Goal: Transaction & Acquisition: Purchase product/service

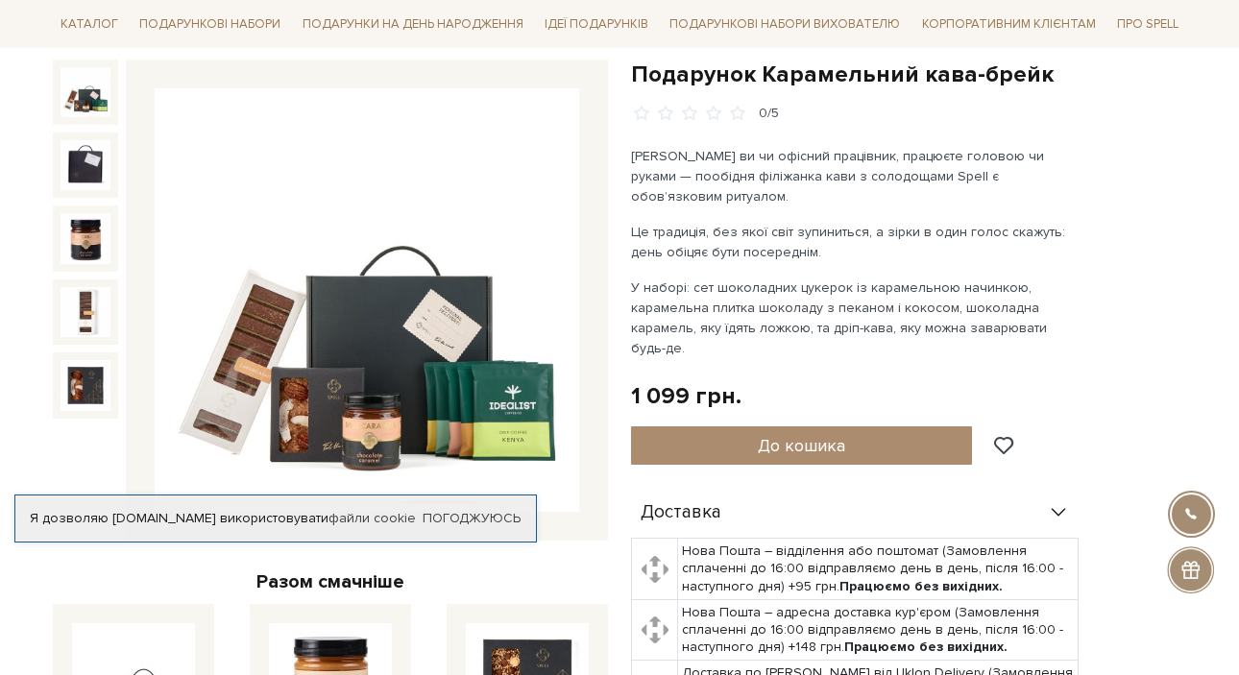
scroll to position [212, 0]
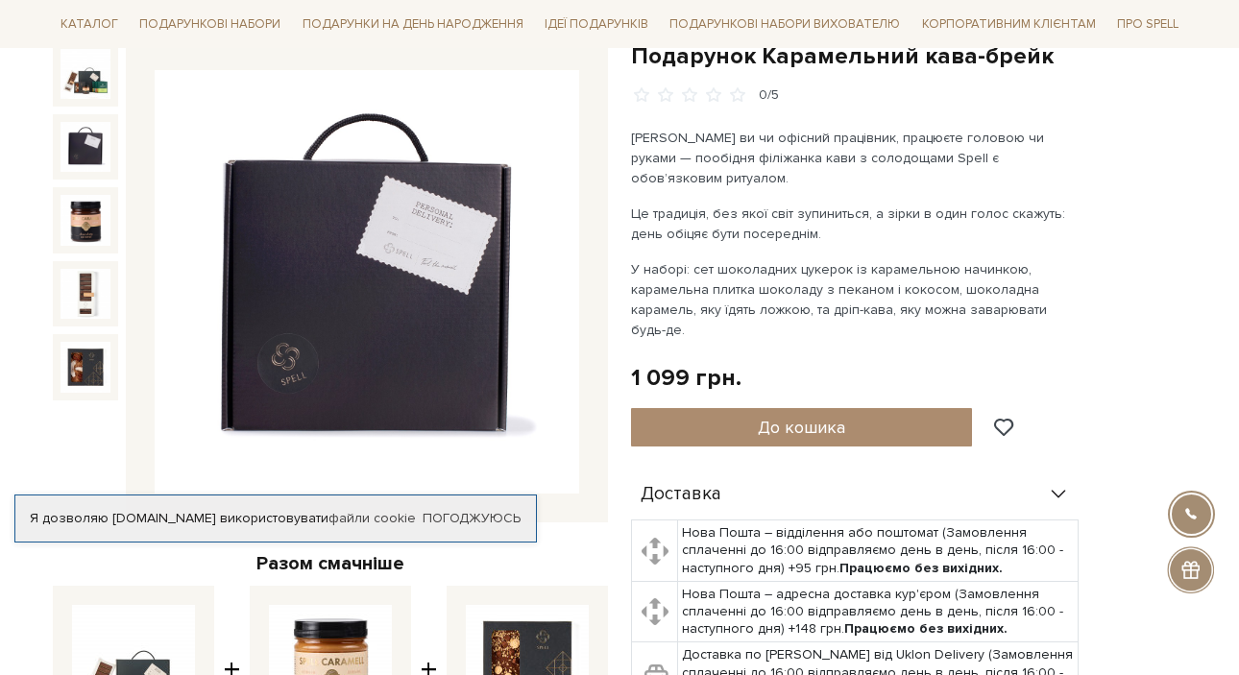
click at [100, 140] on img at bounding box center [86, 147] width 50 height 50
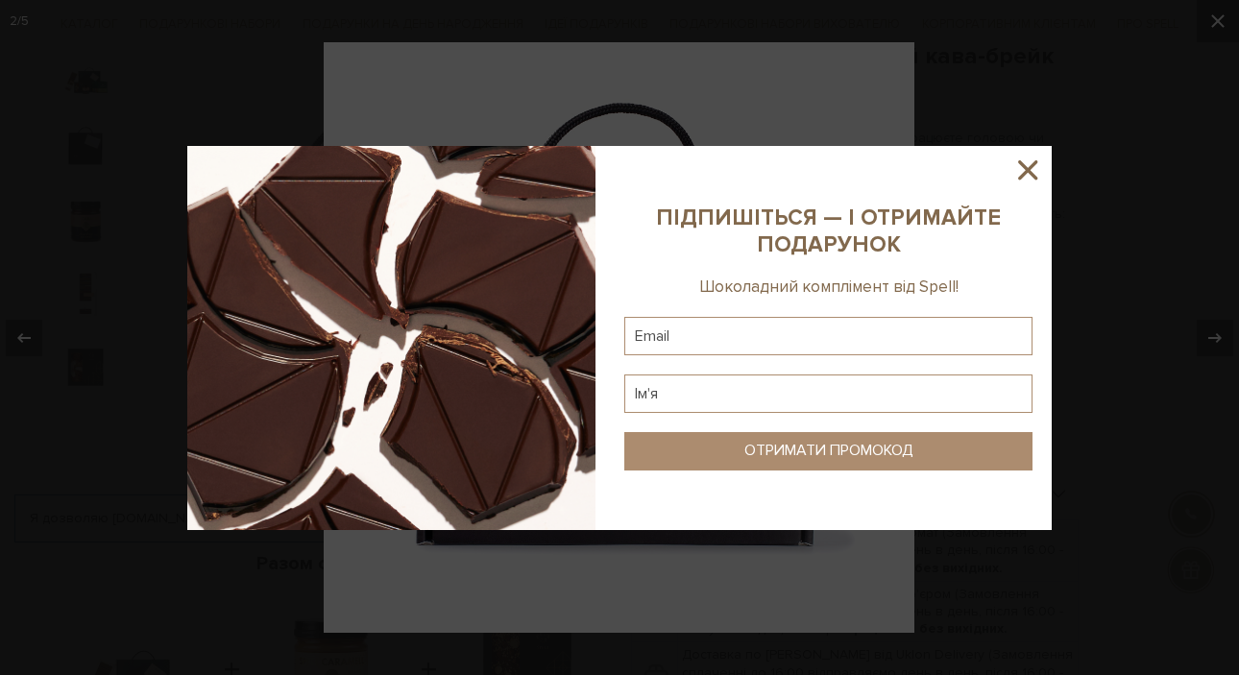
click at [1209, 332] on div at bounding box center [619, 337] width 1239 height 675
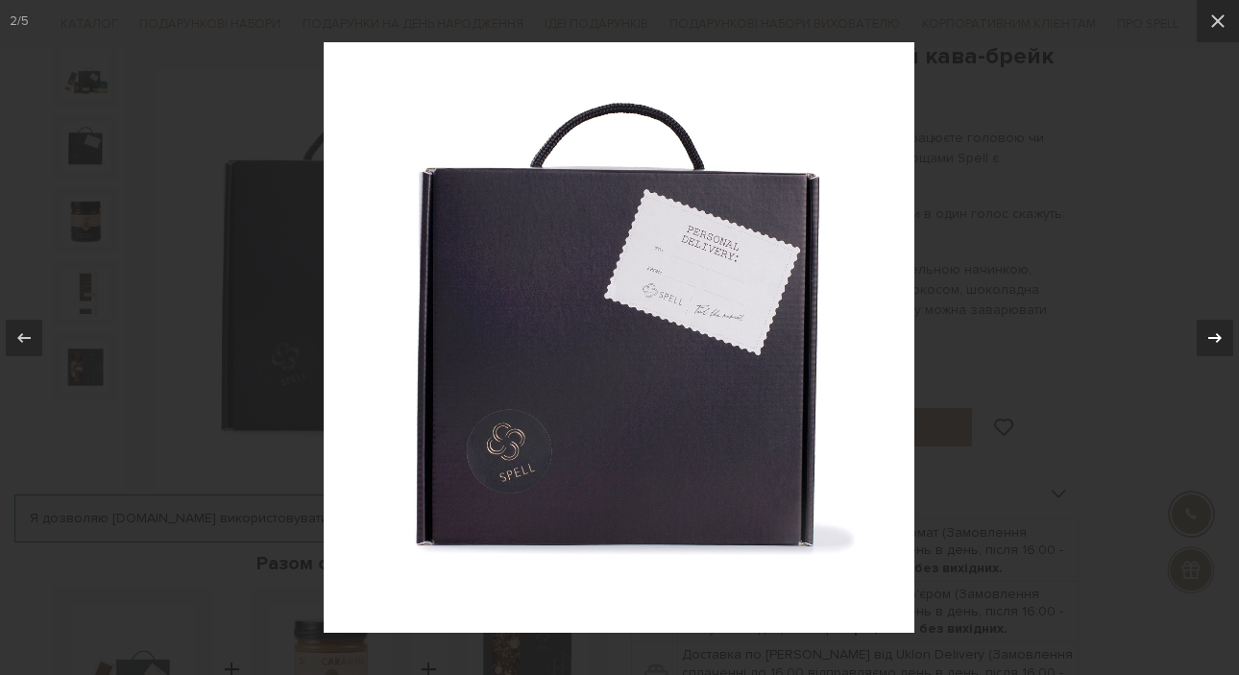
click at [1226, 344] on icon at bounding box center [1215, 338] width 23 height 23
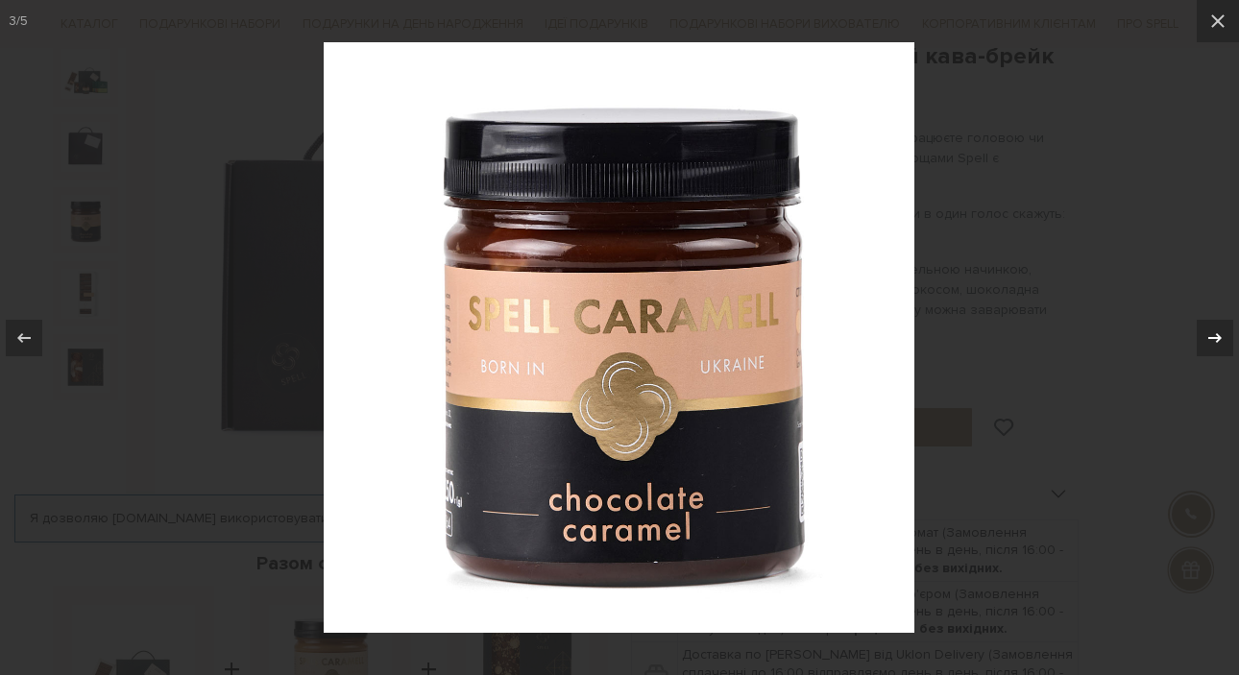
click at [1225, 344] on icon at bounding box center [1215, 338] width 23 height 23
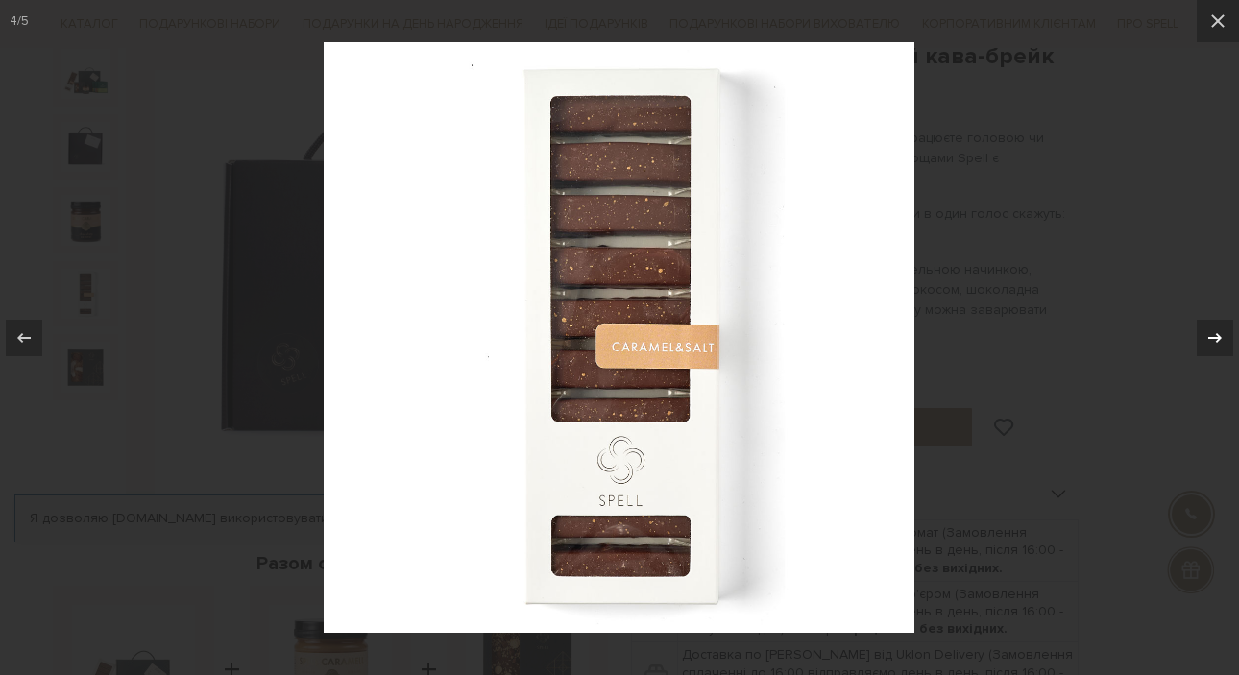
click at [1220, 343] on icon at bounding box center [1215, 338] width 23 height 23
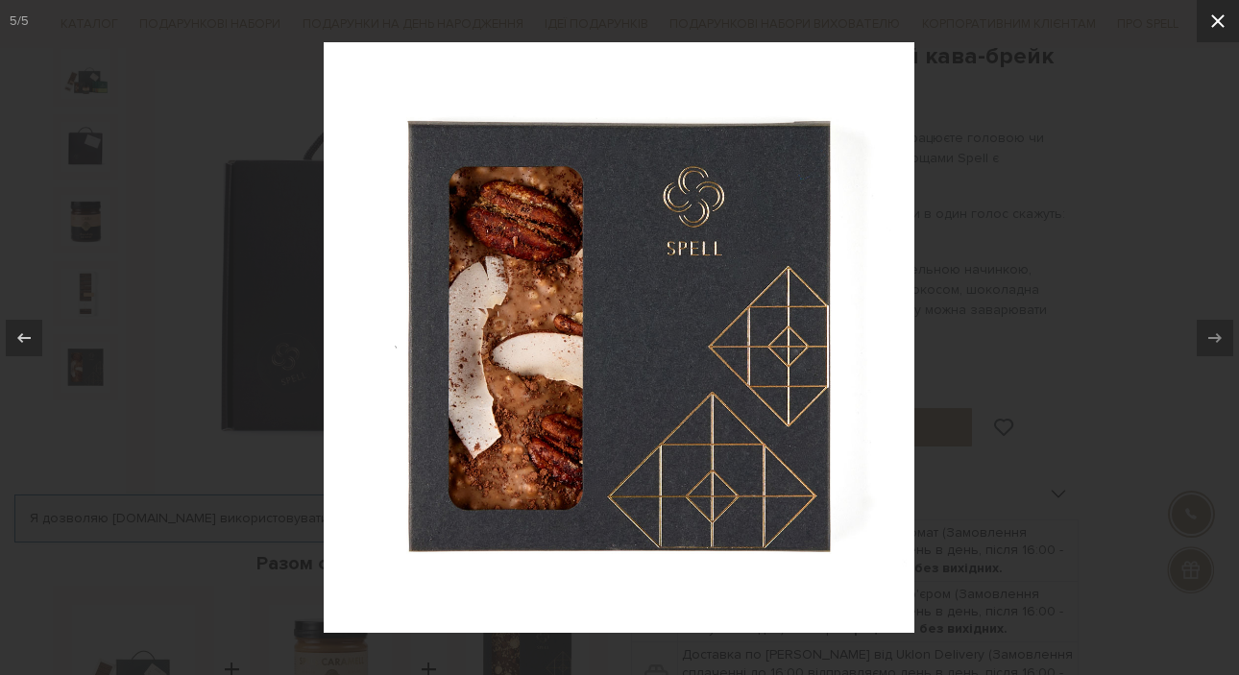
click at [1222, 12] on icon at bounding box center [1218, 21] width 23 height 23
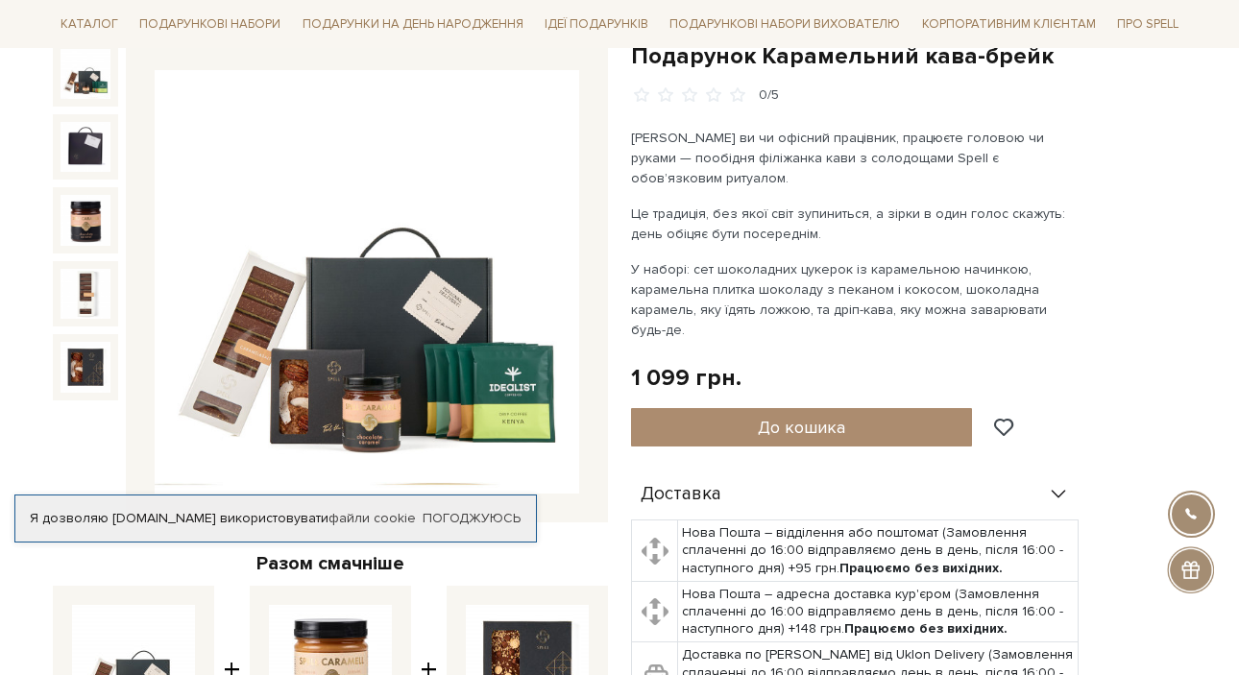
click at [86, 72] on img at bounding box center [86, 74] width 50 height 50
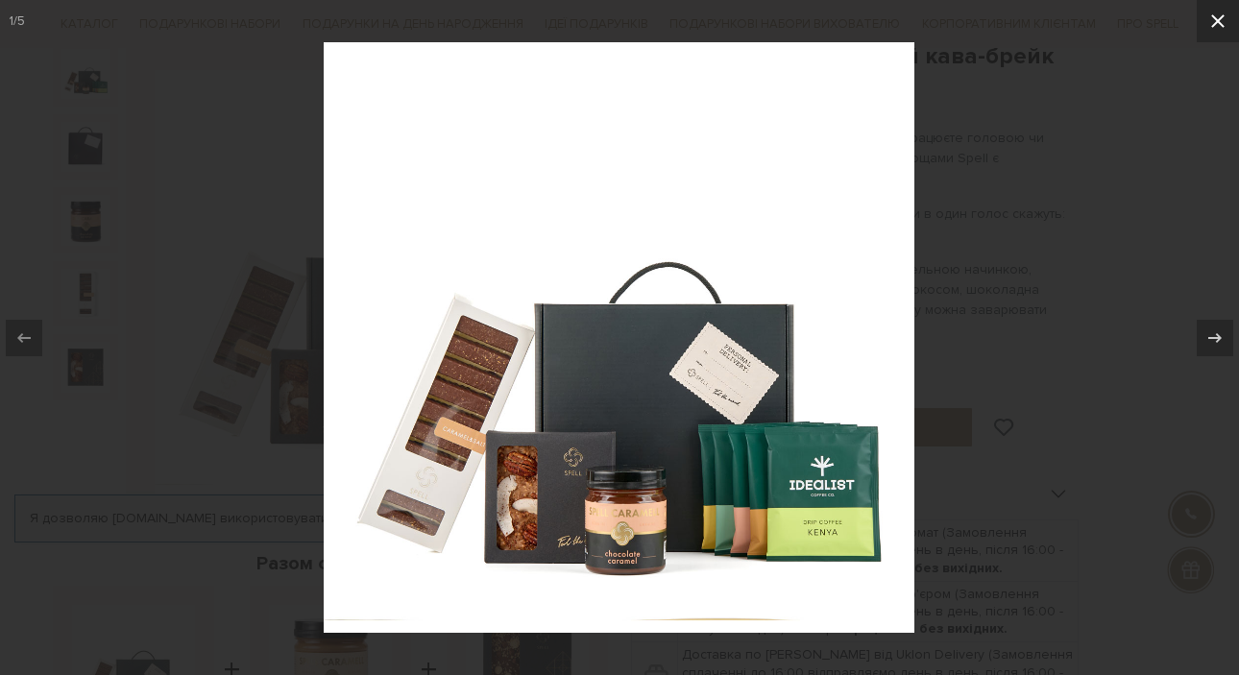
click at [1219, 18] on icon at bounding box center [1217, 20] width 13 height 13
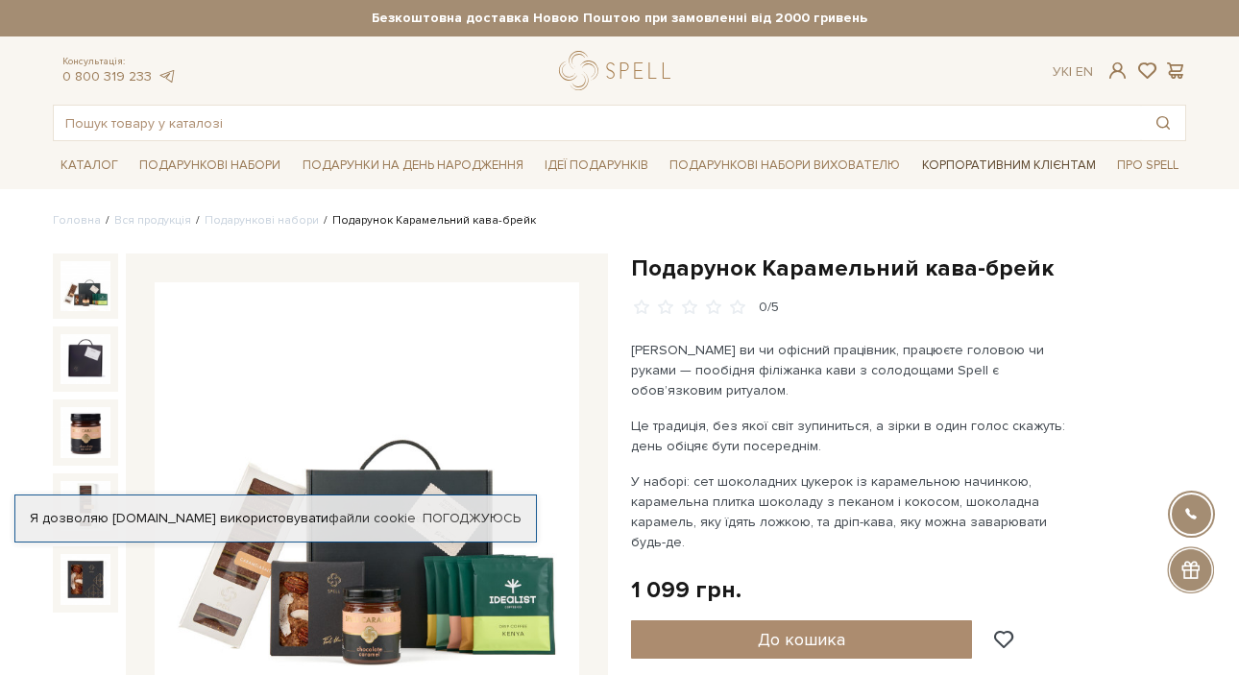
click at [985, 160] on link "Корпоративним клієнтам" at bounding box center [1009, 165] width 189 height 33
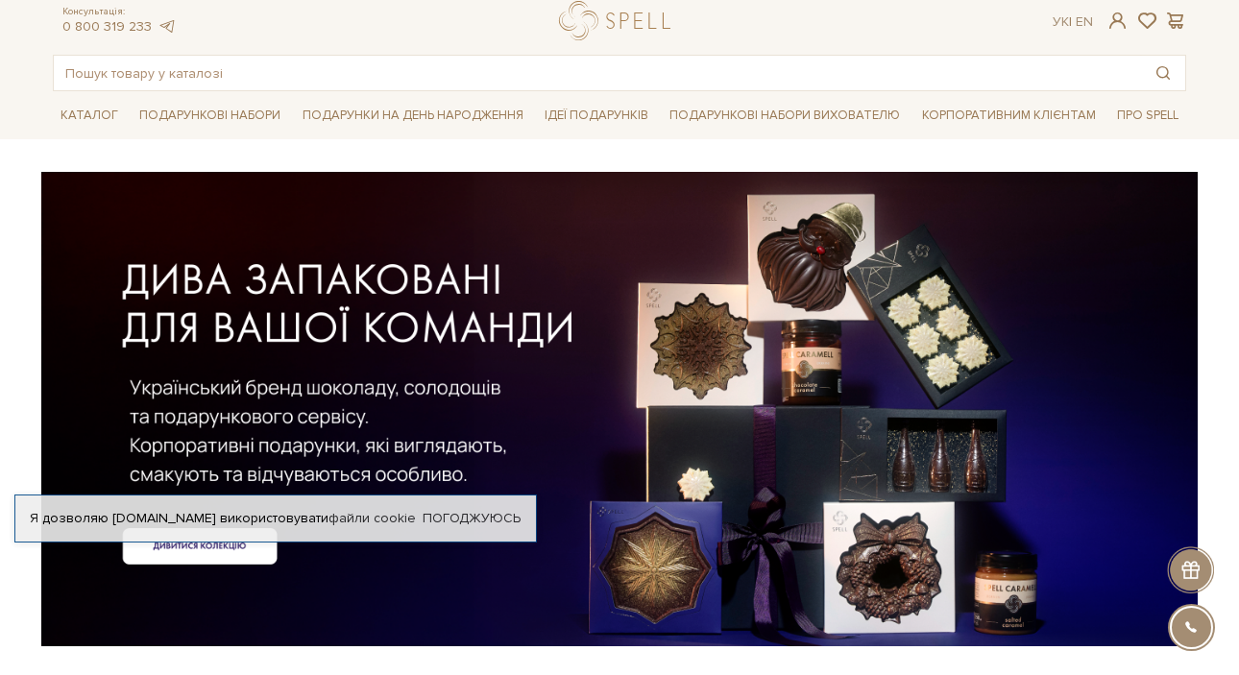
scroll to position [97, 0]
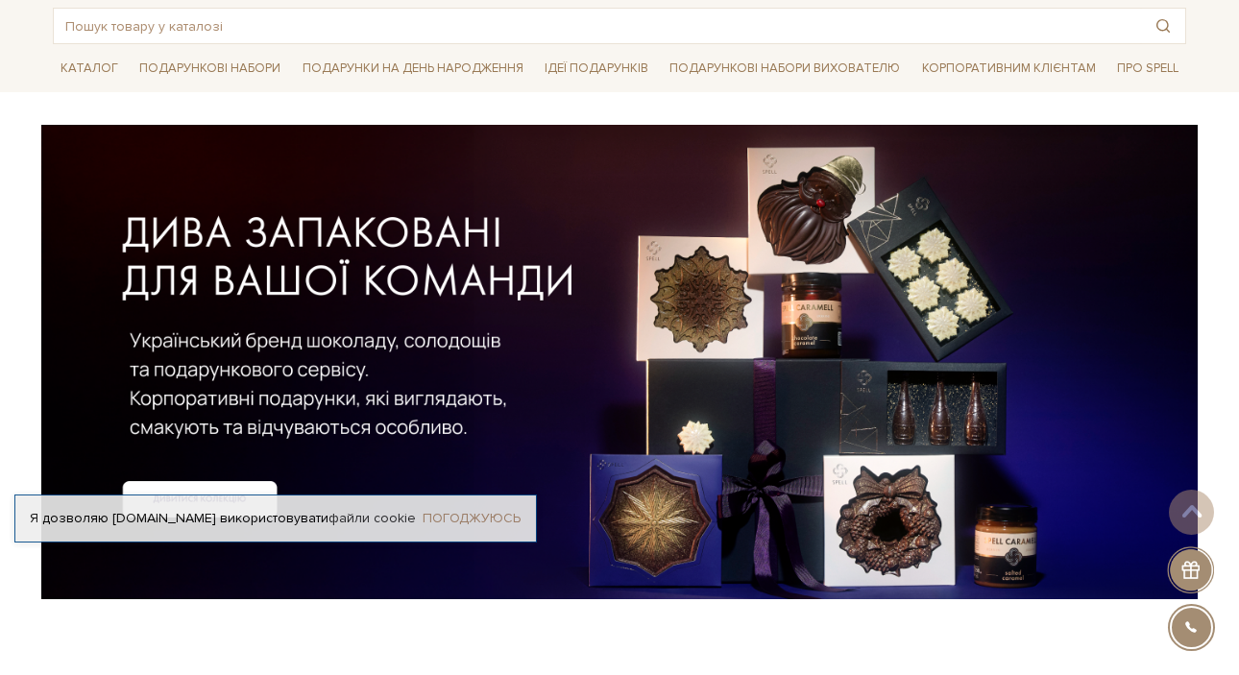
click at [457, 516] on link "Погоджуюсь" at bounding box center [472, 518] width 98 height 17
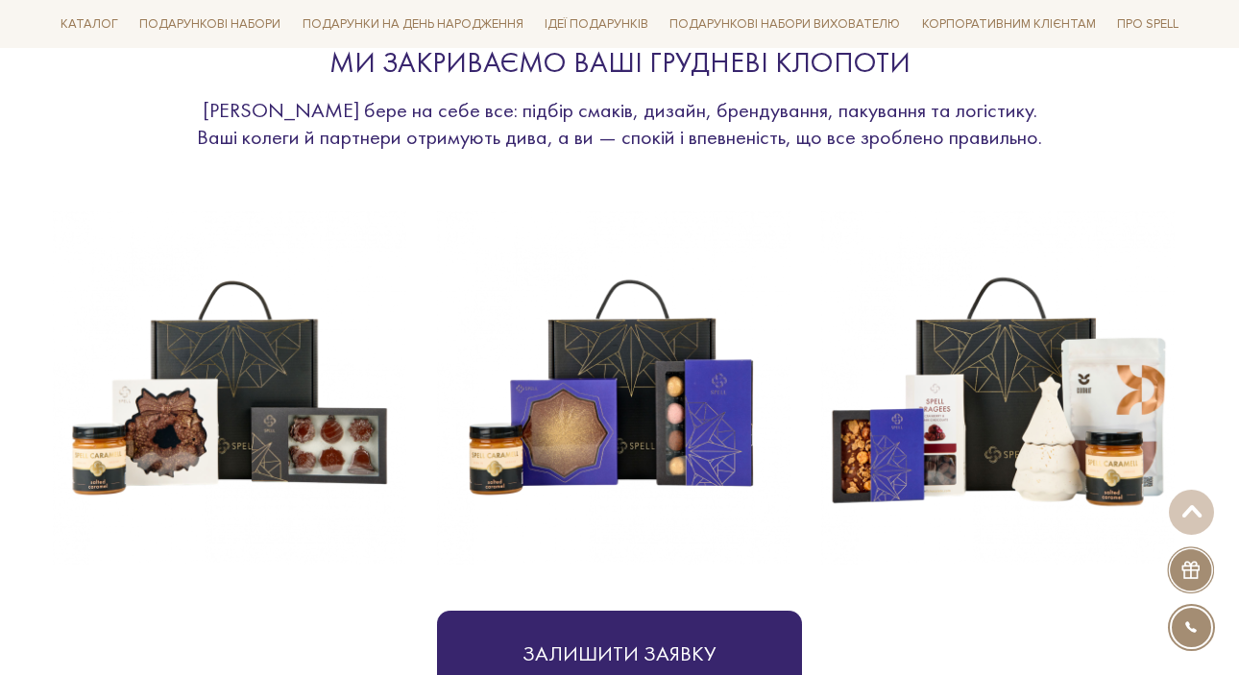
scroll to position [0, 0]
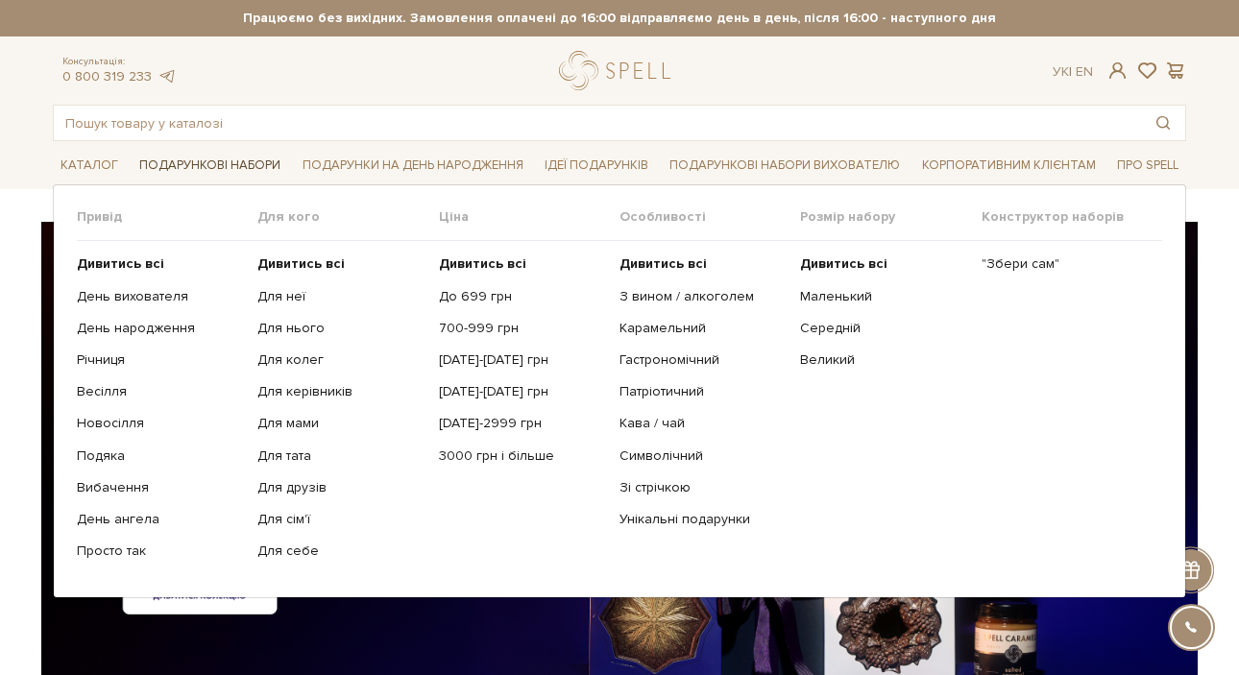
click at [226, 157] on link "Подарункові набори" at bounding box center [210, 166] width 157 height 30
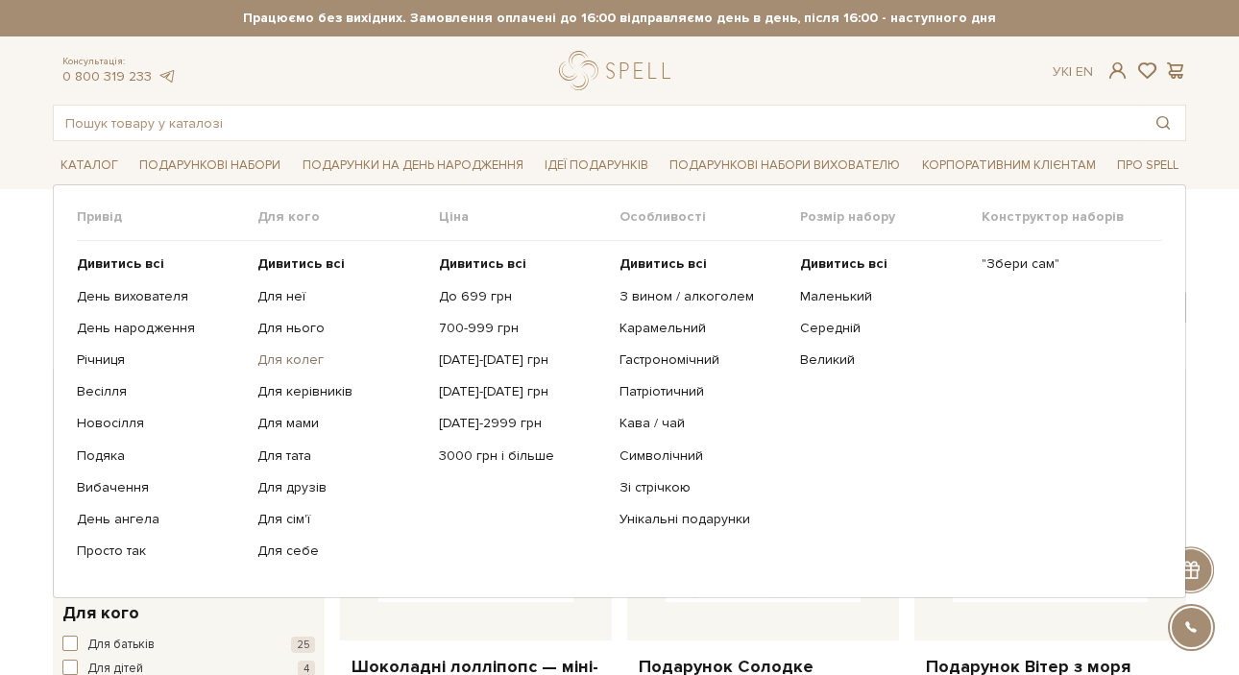
click at [280, 364] on link "Для колег" at bounding box center [340, 360] width 166 height 17
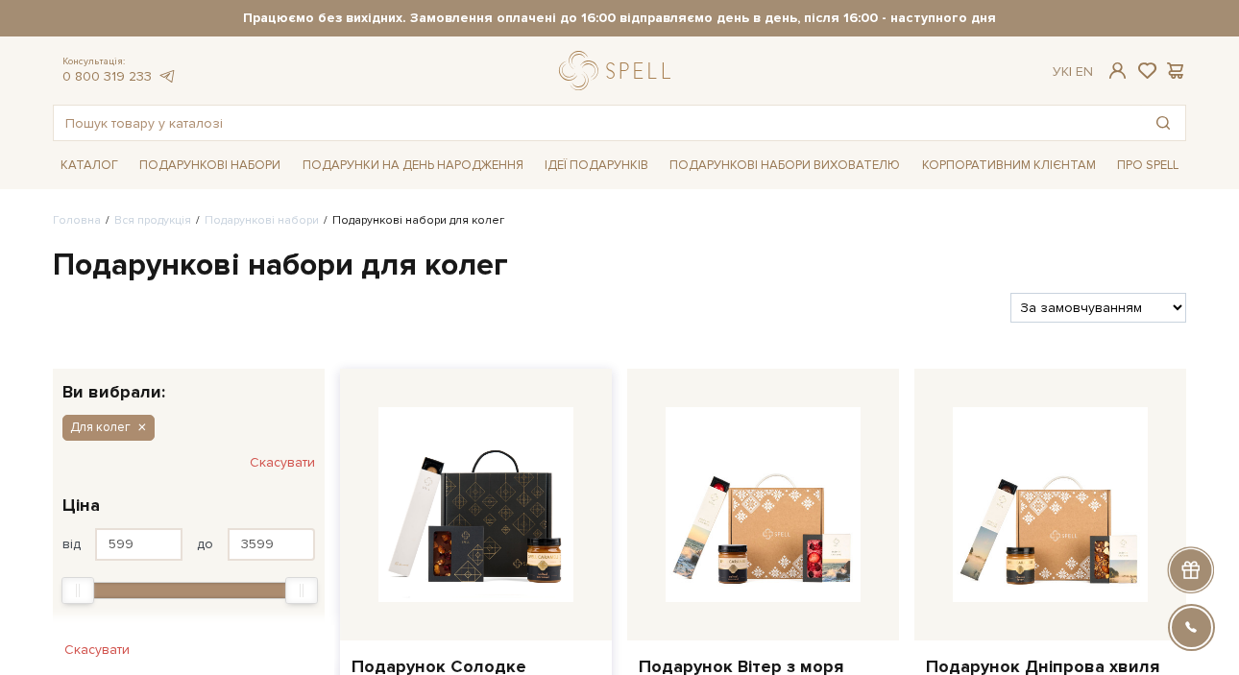
scroll to position [122, 0]
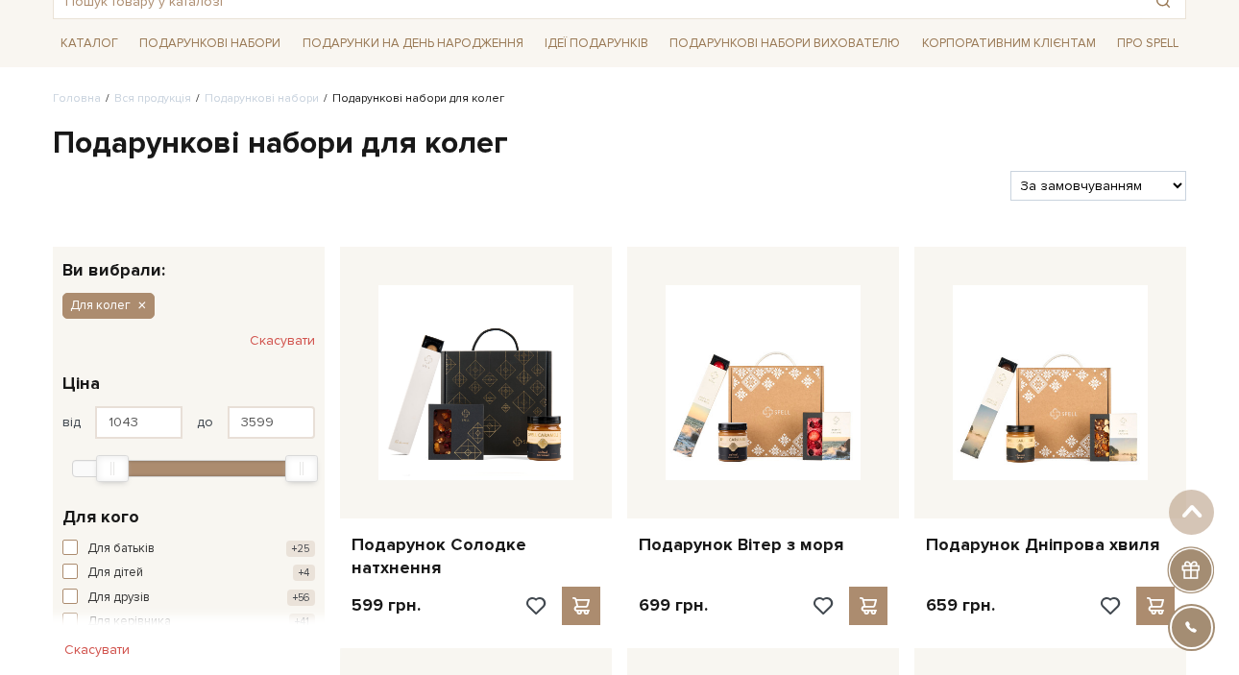
type input "1056"
drag, startPoint x: 79, startPoint y: 472, endPoint x: 114, endPoint y: 473, distance: 35.6
click at [114, 473] on div "Min" at bounding box center [112, 468] width 33 height 27
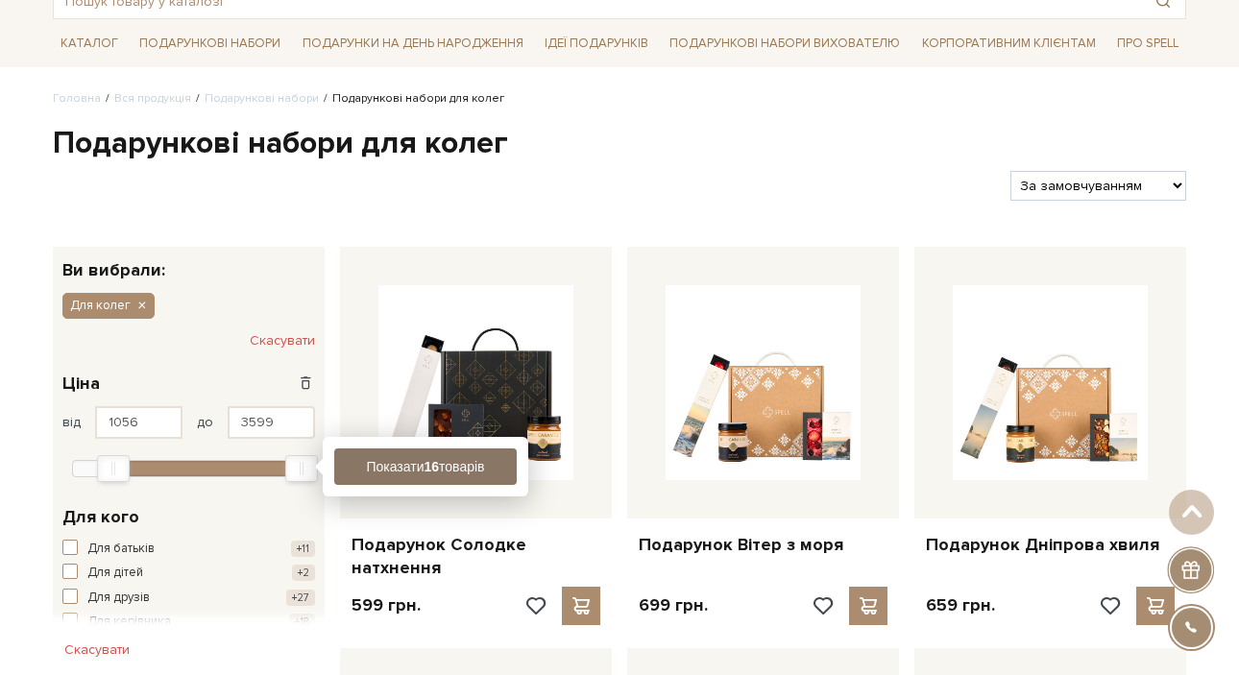
click at [404, 466] on button "Показати 16 товарів" at bounding box center [425, 467] width 183 height 37
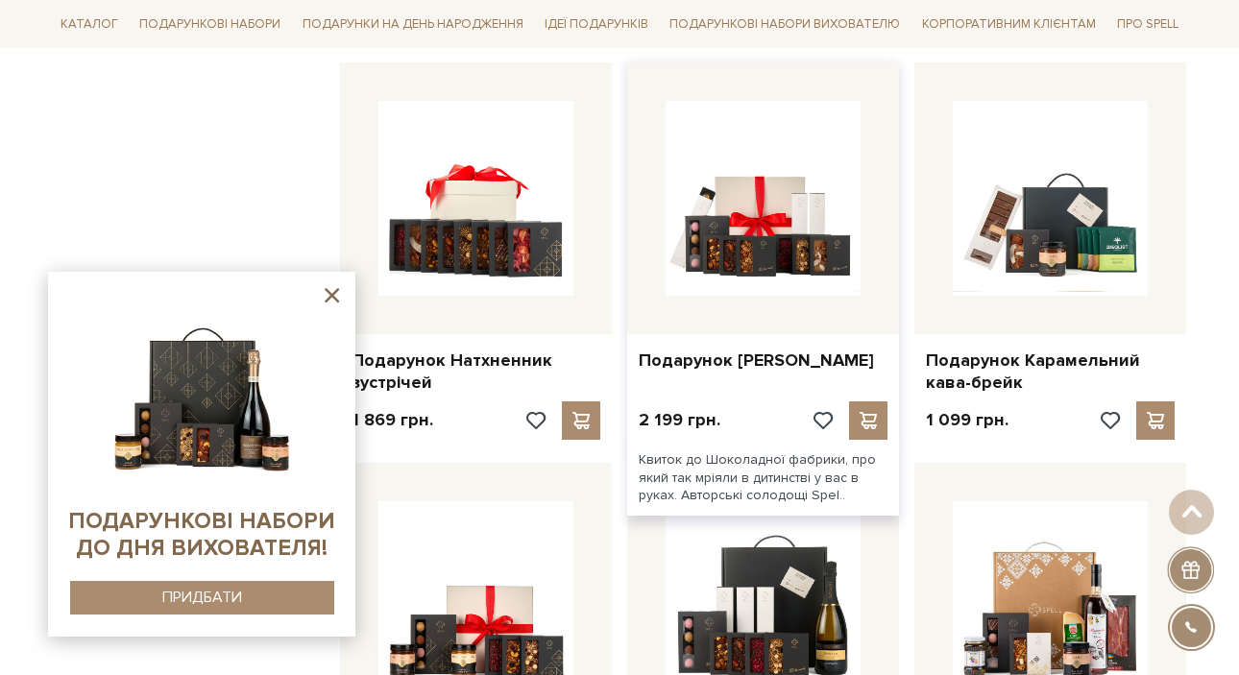
scroll to position [1512, 0]
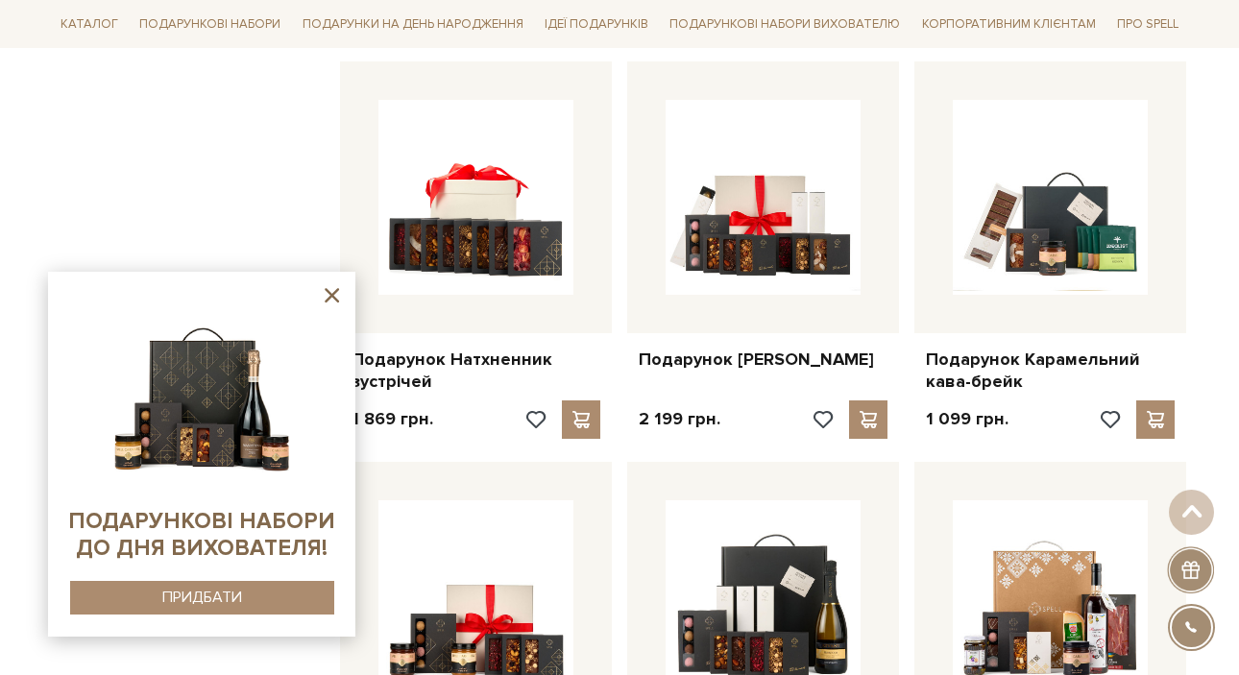
click at [334, 299] on icon at bounding box center [332, 295] width 14 height 14
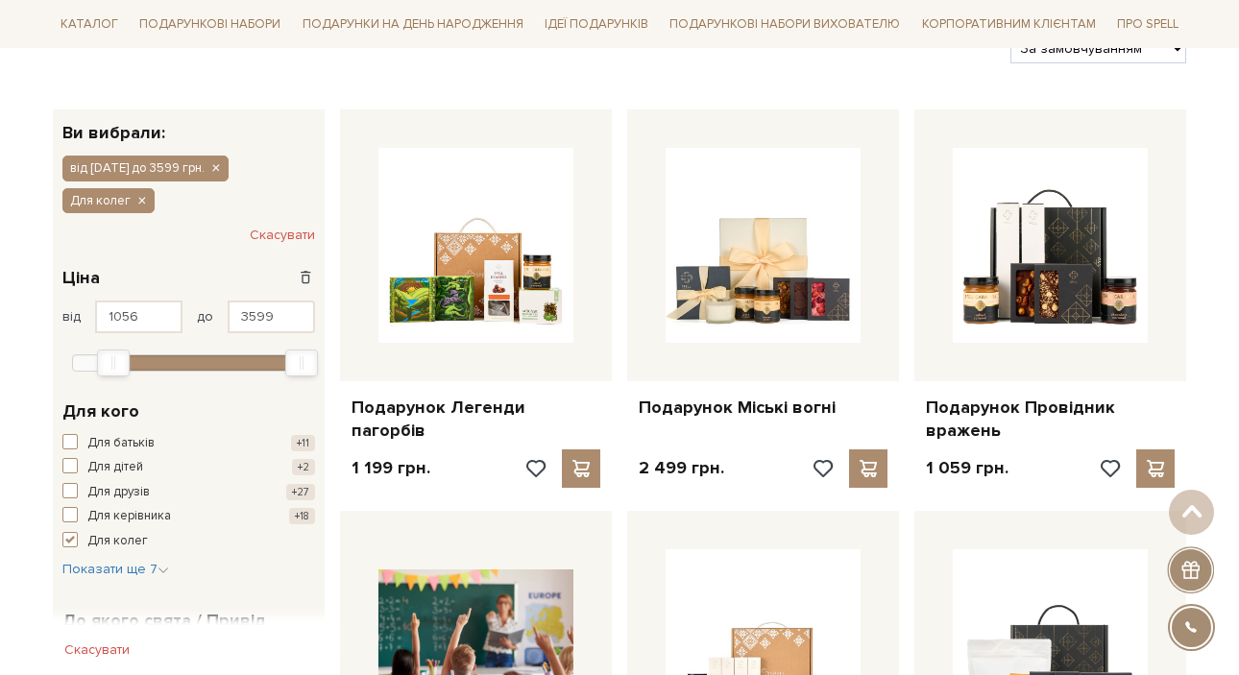
scroll to position [0, 0]
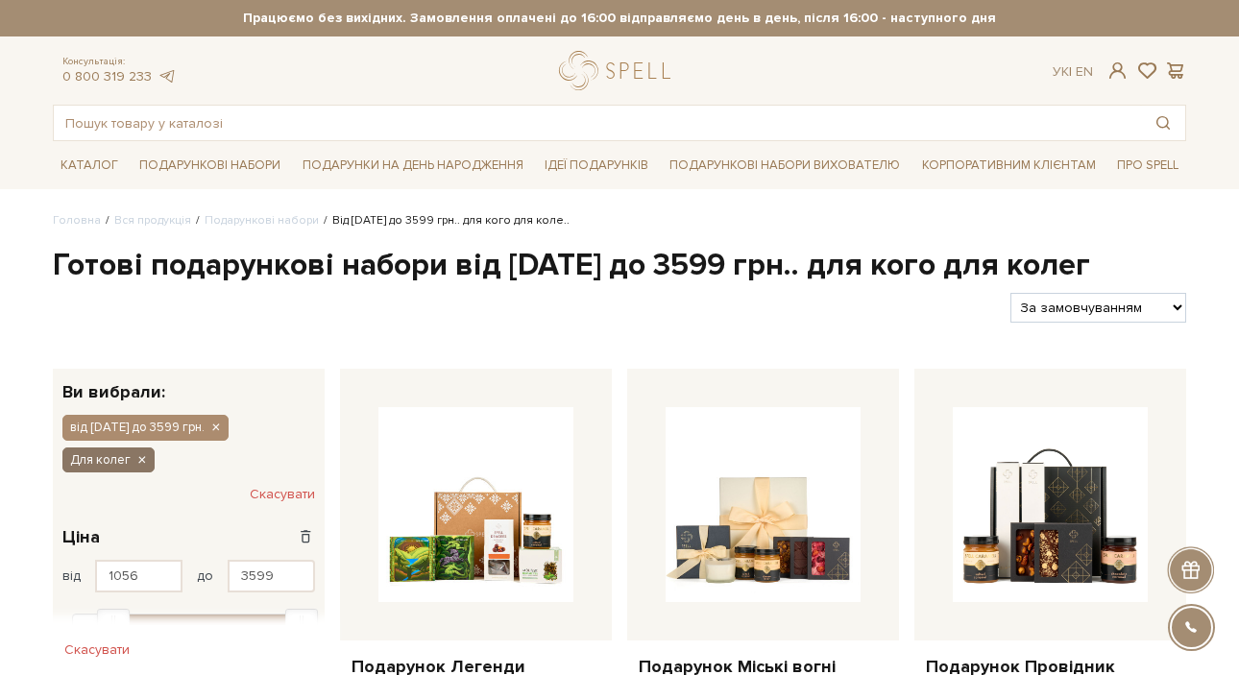
click at [135, 459] on icon "button" at bounding box center [141, 460] width 12 height 17
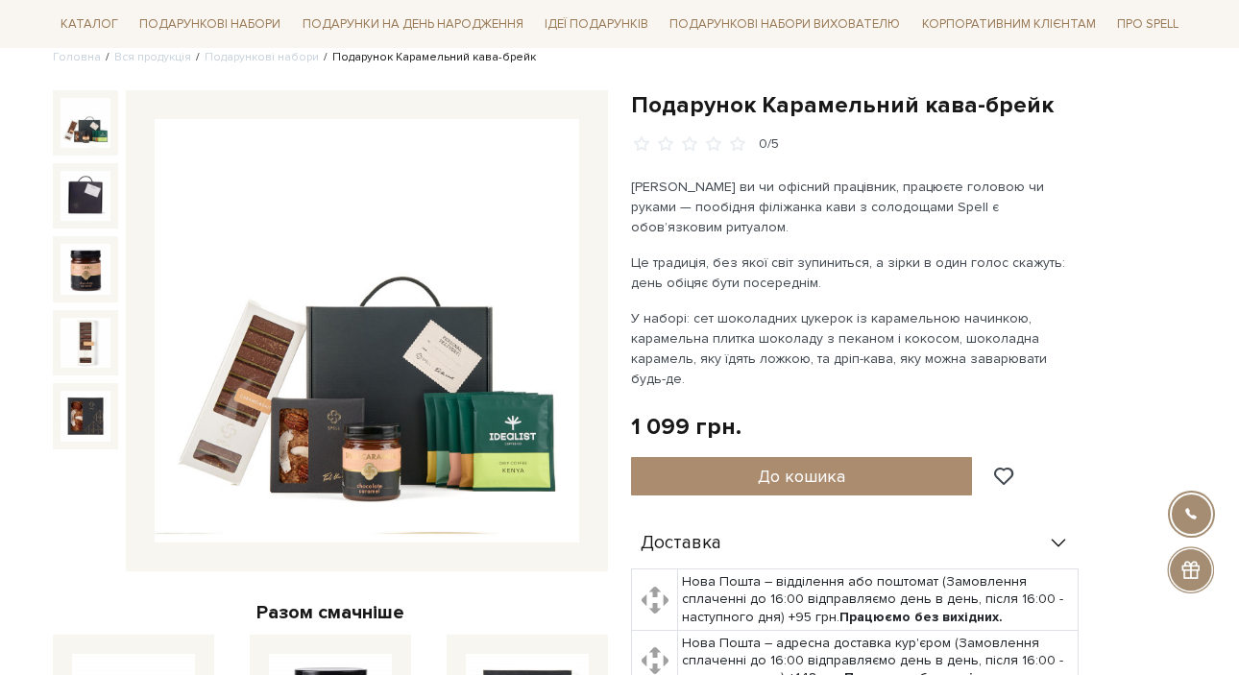
scroll to position [164, 0]
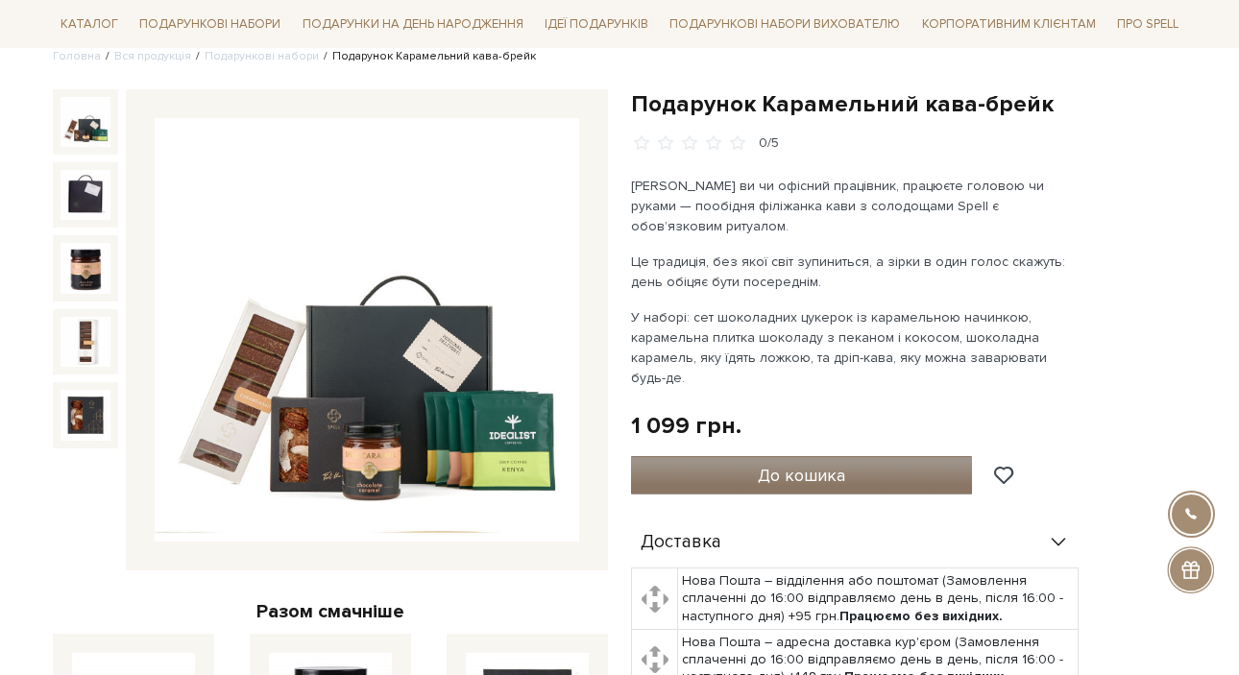
click at [769, 465] on span "До кошика" at bounding box center [801, 475] width 87 height 21
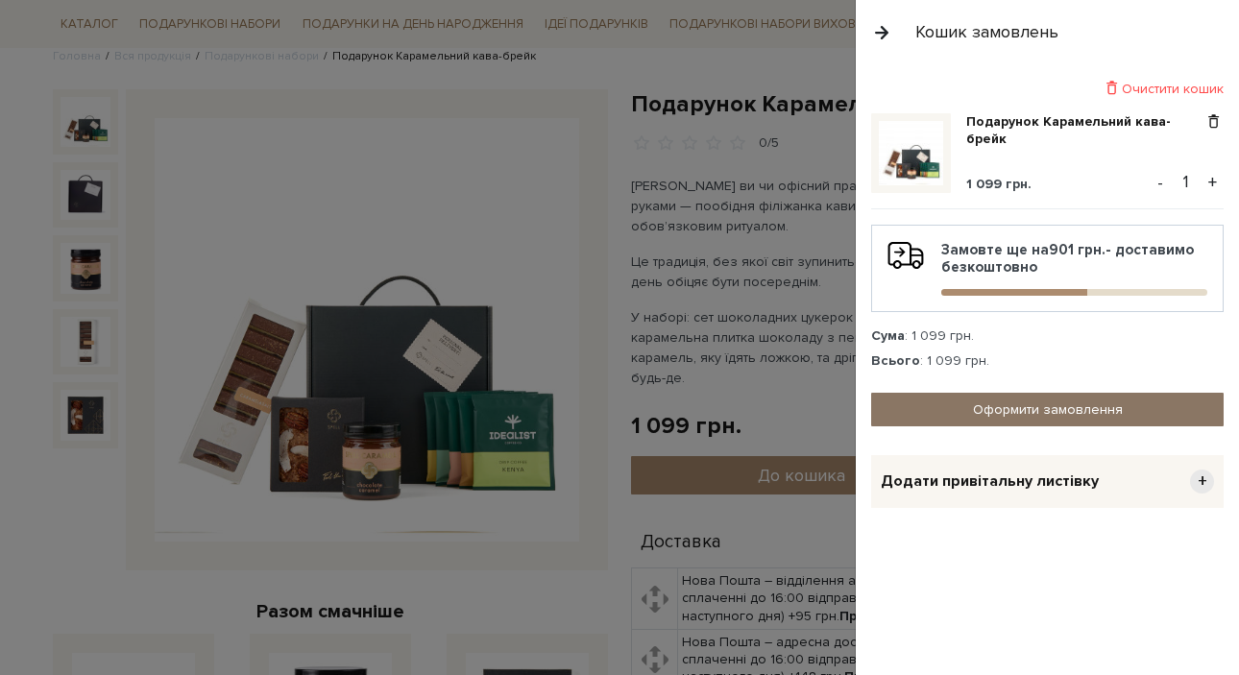
click at [1036, 418] on link "Оформити замовлення" at bounding box center [1047, 410] width 353 height 34
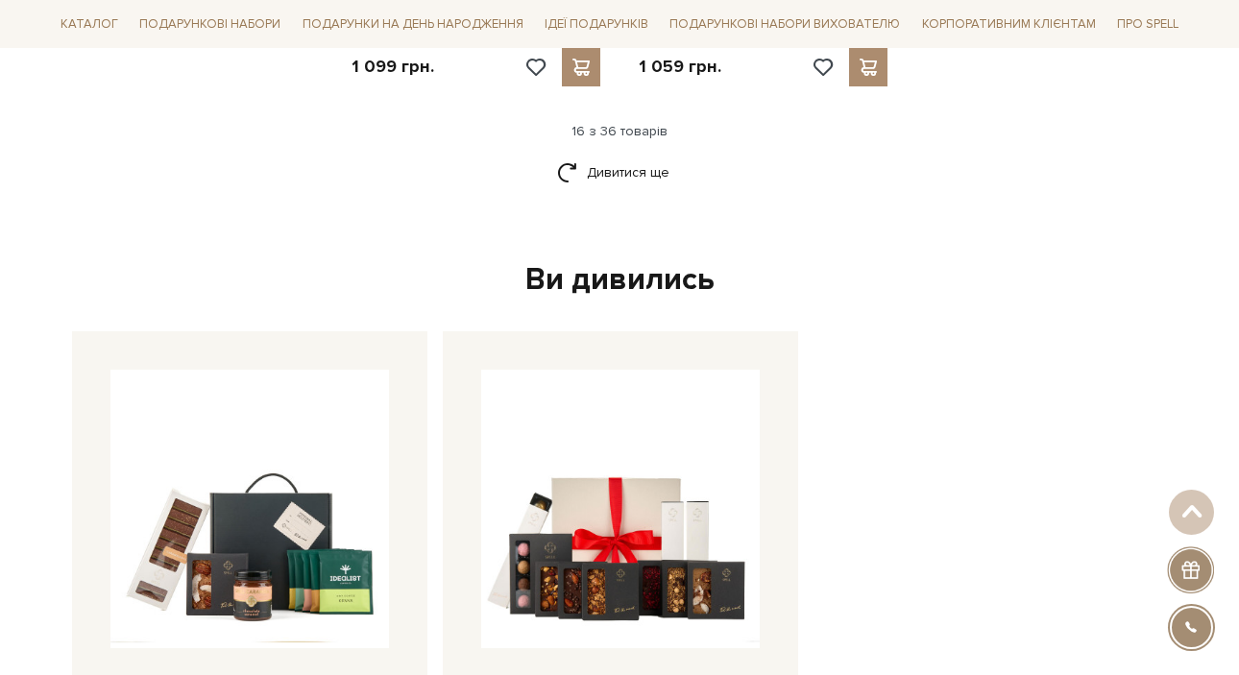
scroll to position [2714, 0]
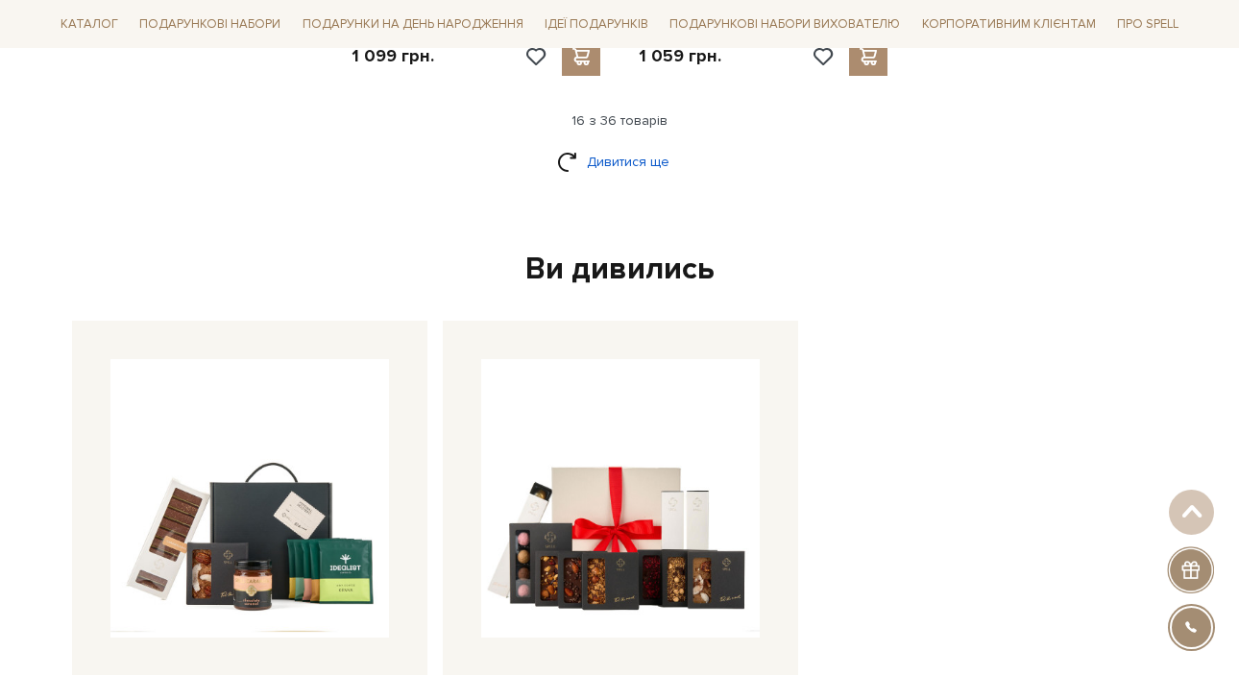
click at [590, 155] on link "Дивитися ще" at bounding box center [619, 162] width 125 height 34
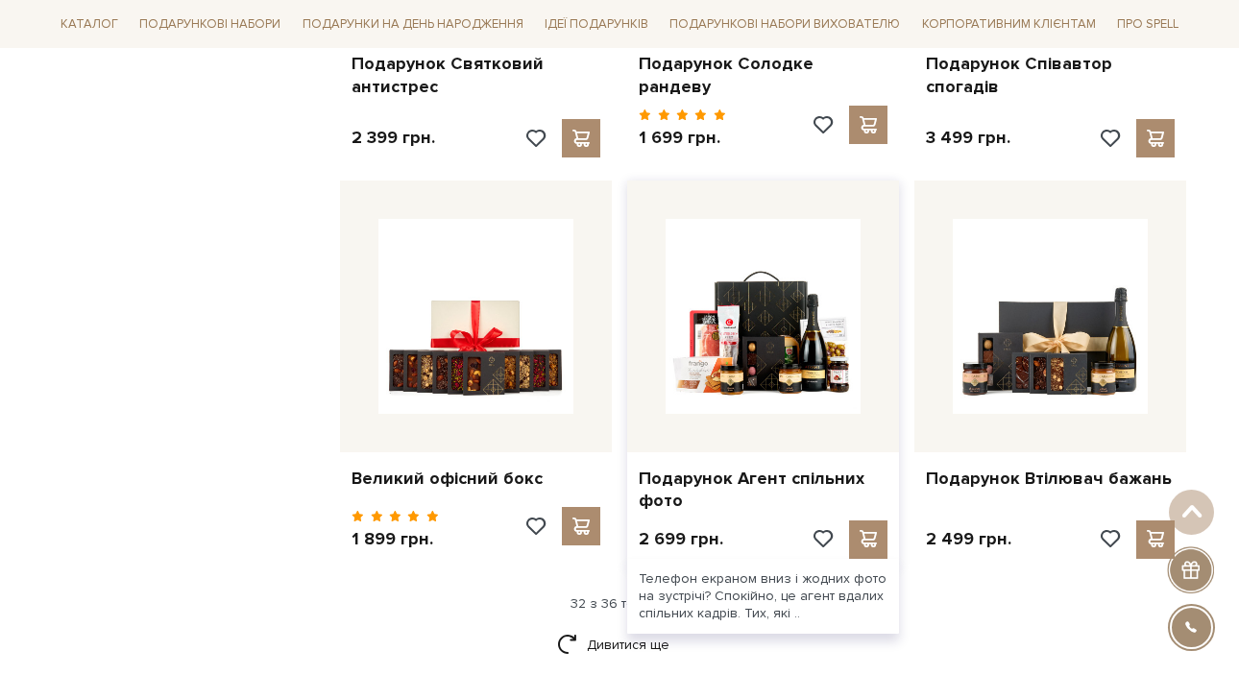
scroll to position [4315, 0]
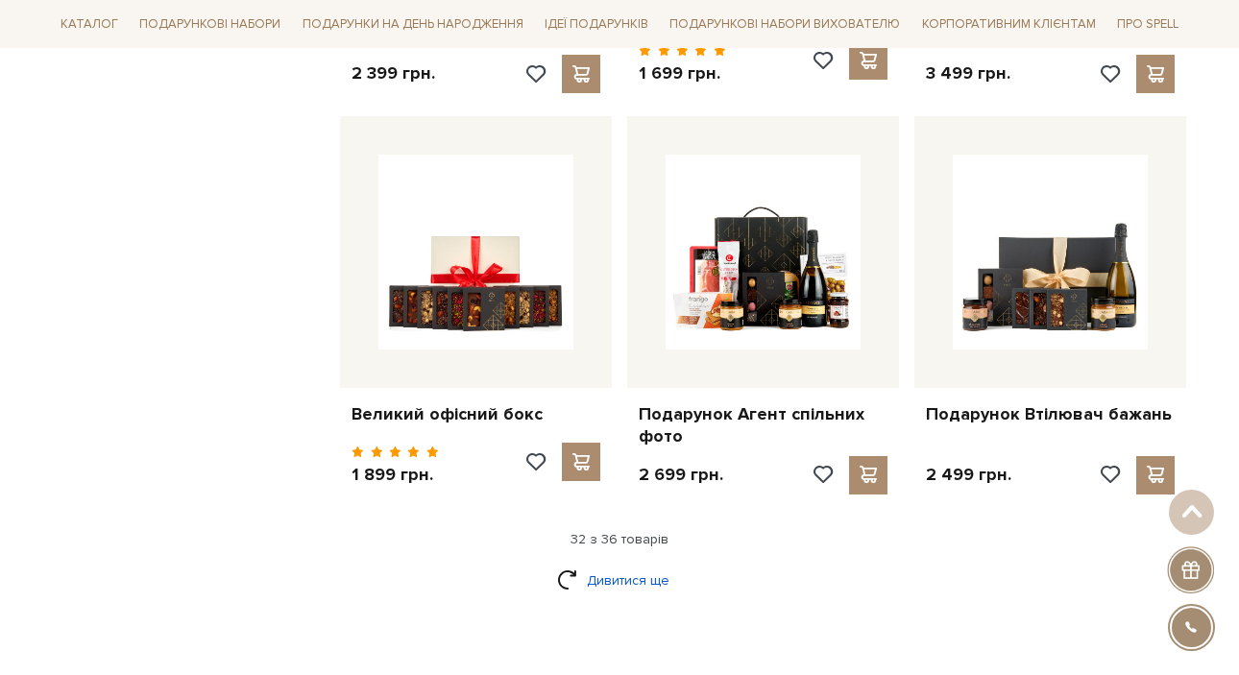
click at [633, 564] on link "Дивитися ще" at bounding box center [619, 581] width 125 height 34
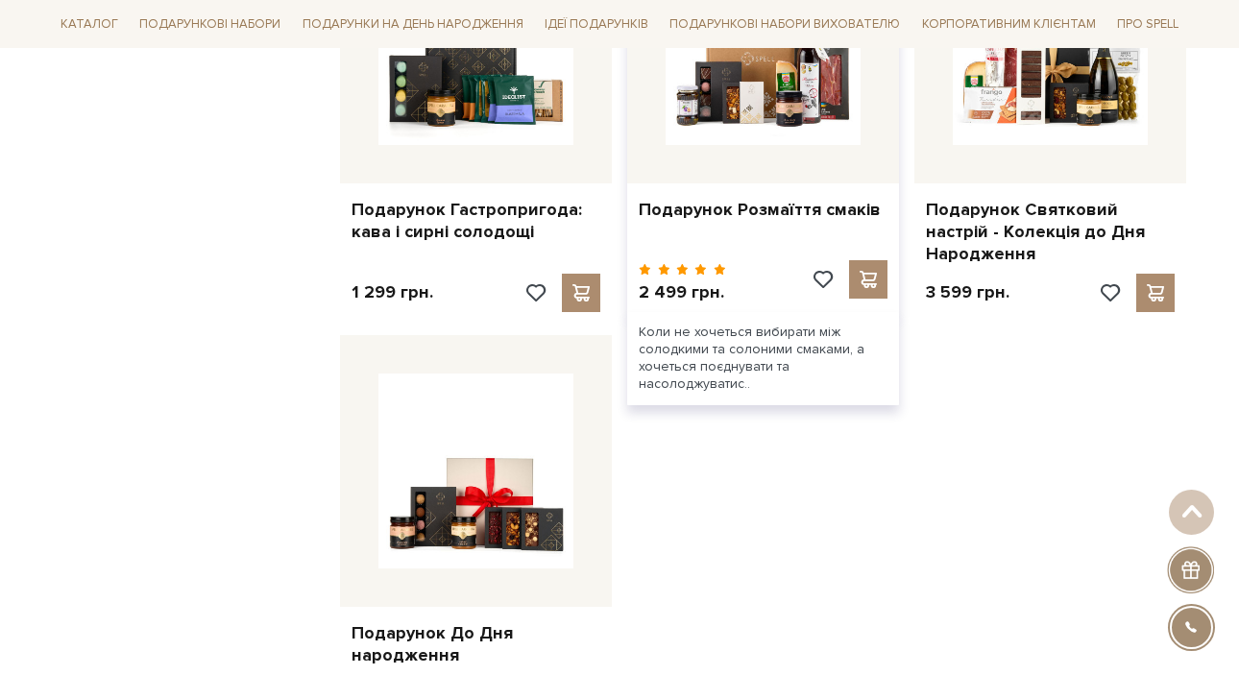
scroll to position [5286, 0]
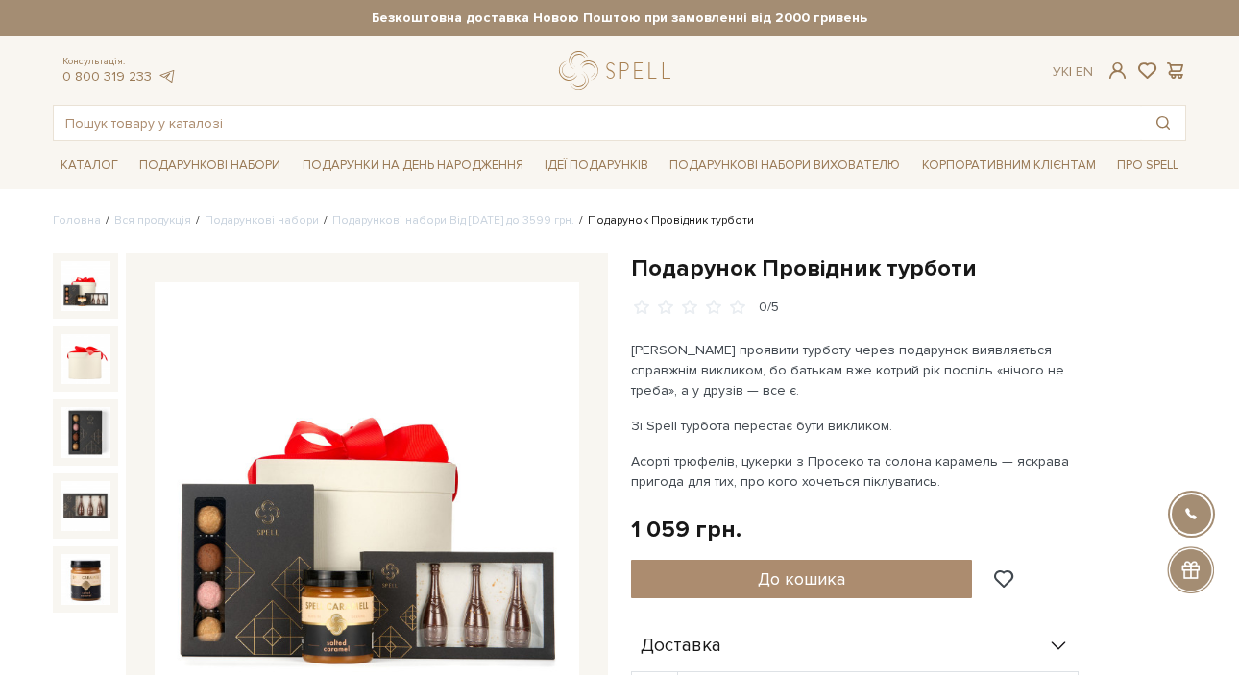
scroll to position [114, 0]
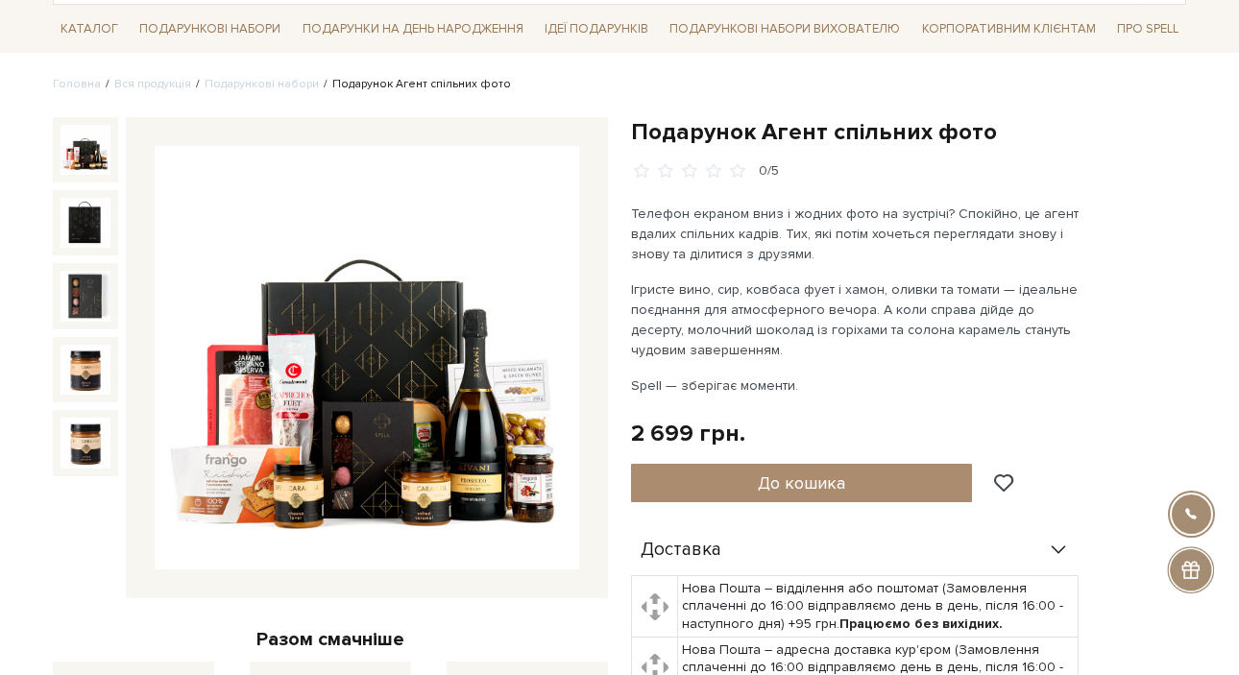
scroll to position [155, 0]
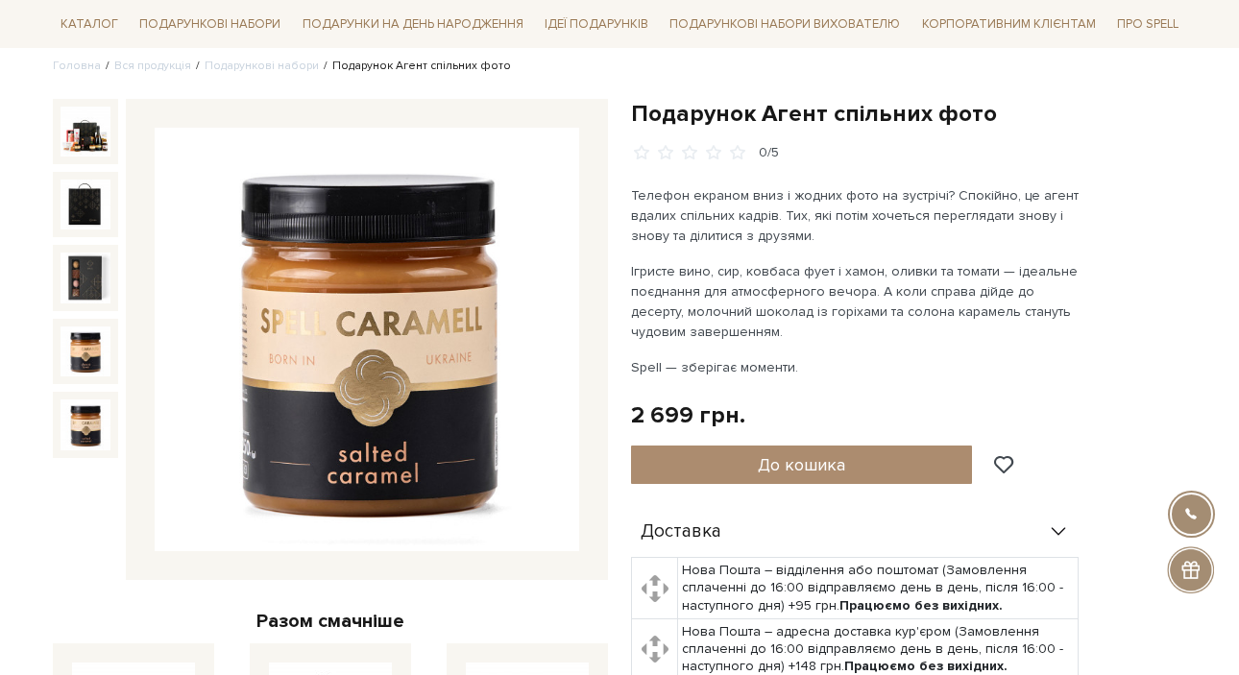
click at [81, 476] on div at bounding box center [85, 323] width 65 height 449
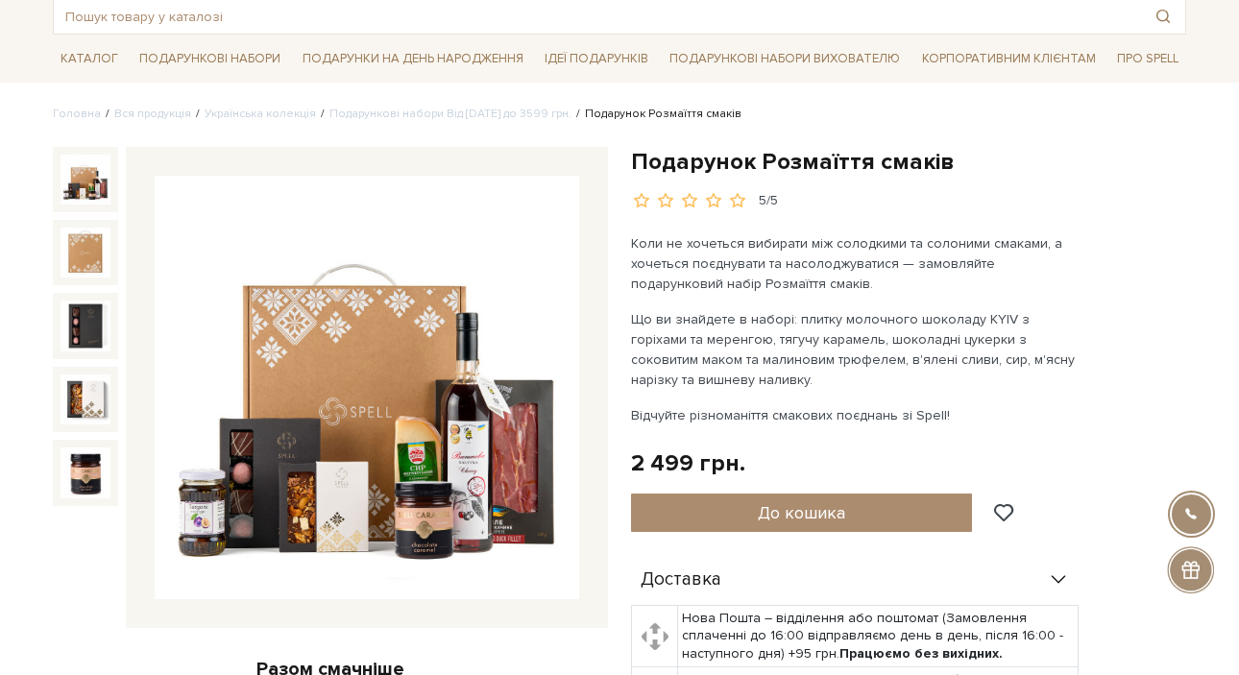
scroll to position [110, 0]
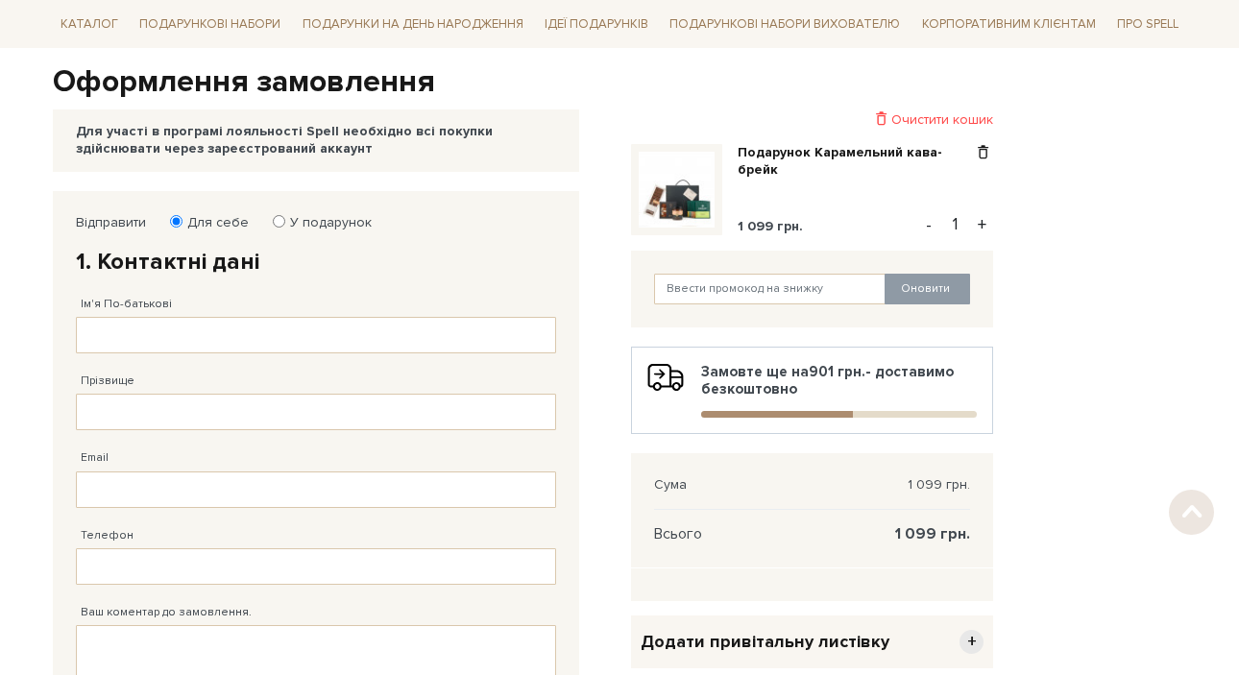
scroll to position [238, 0]
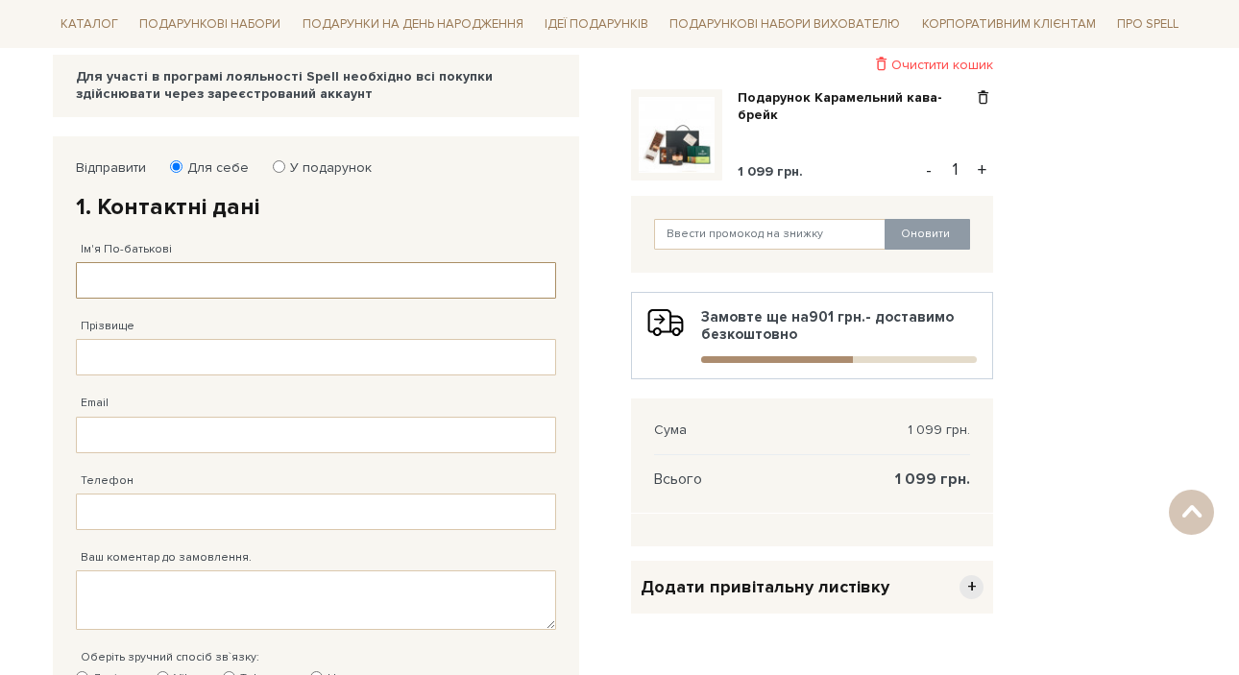
click at [183, 290] on input "Ім'я По-батькові" at bounding box center [316, 280] width 480 height 37
type input "F"
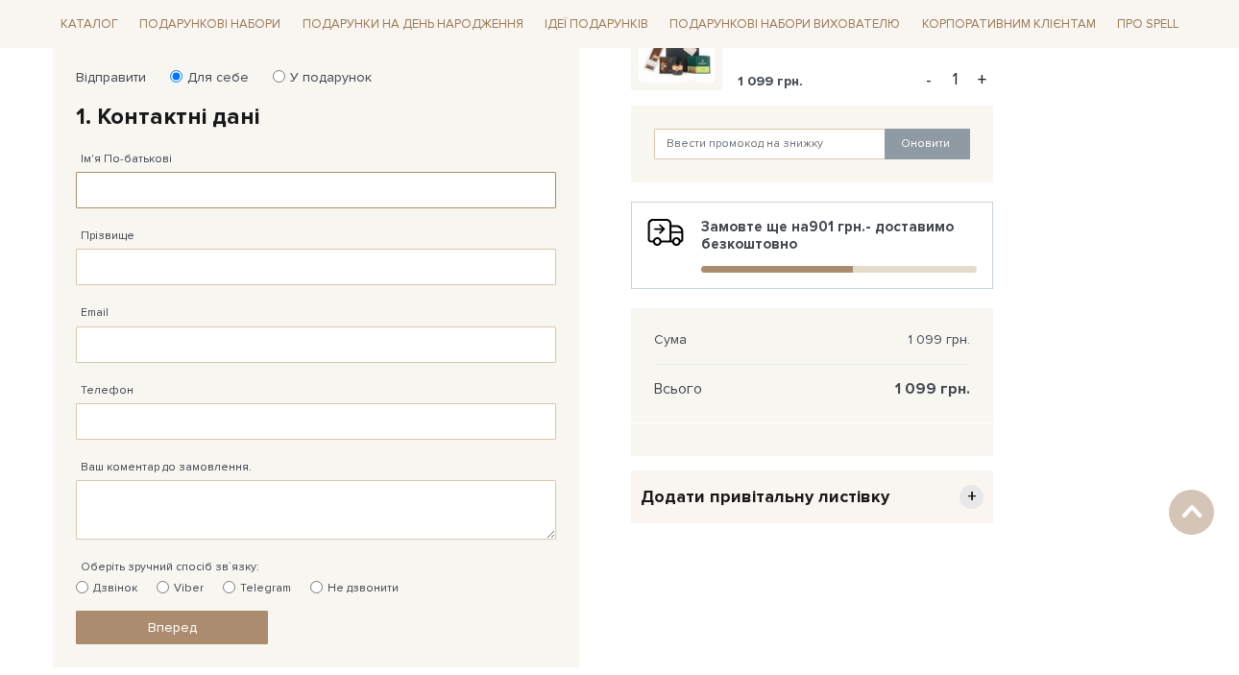
scroll to position [304, 0]
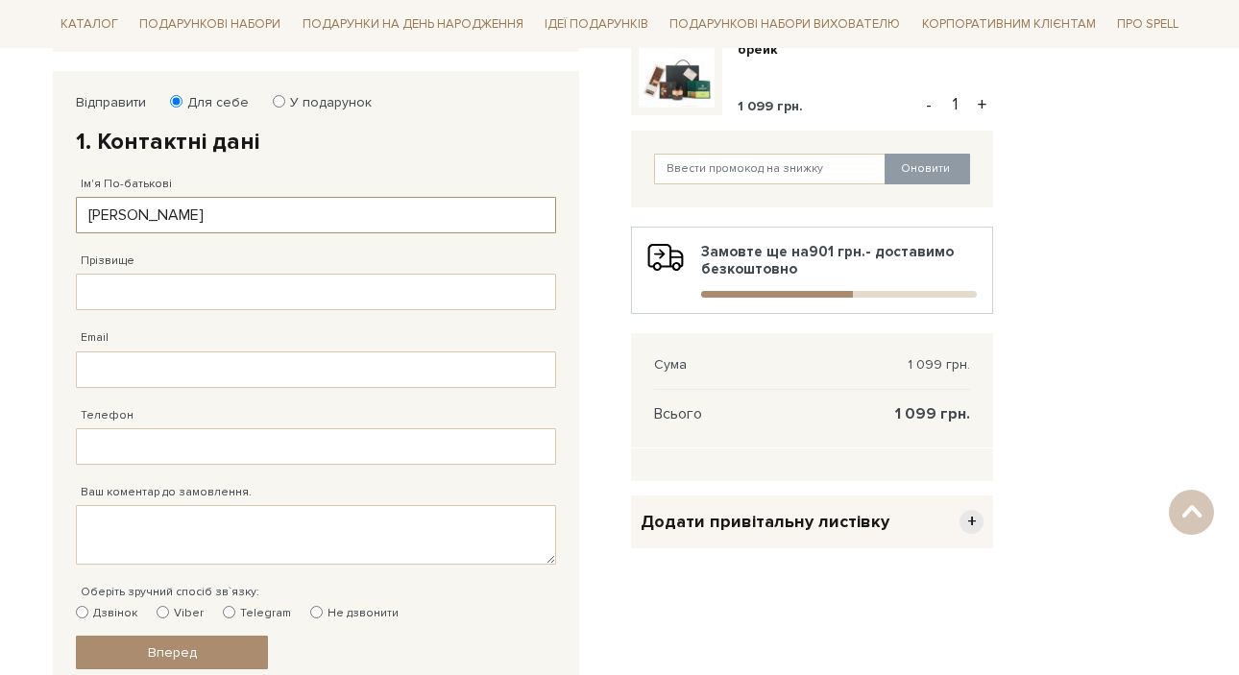
type input "Анна Олександрівна"
click at [200, 329] on div "Email Адрес уже зареєстровано! Некорректна адреса!" at bounding box center [316, 348] width 480 height 77
click at [183, 279] on input "Прізвище" at bounding box center [316, 292] width 480 height 37
type input "Досенко"
click at [167, 376] on input "Email" at bounding box center [316, 370] width 480 height 37
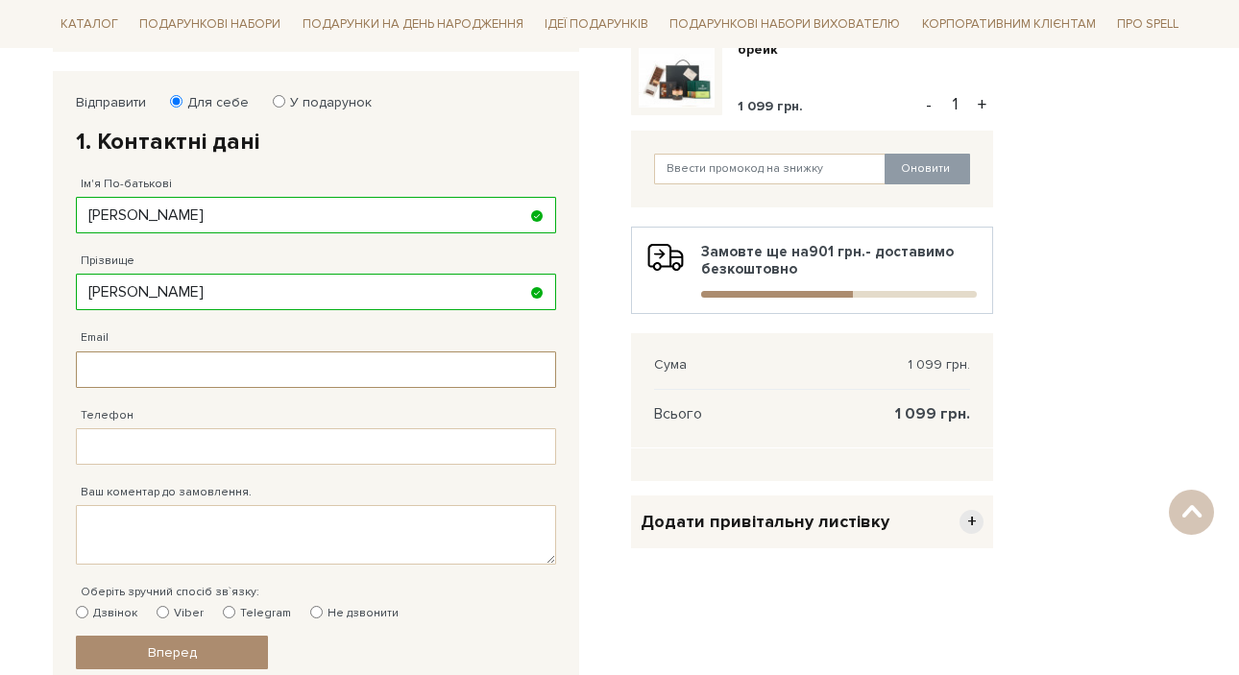
type input "anna.dosenko@precoro.com"
type input "38 (096) 799 79 28"
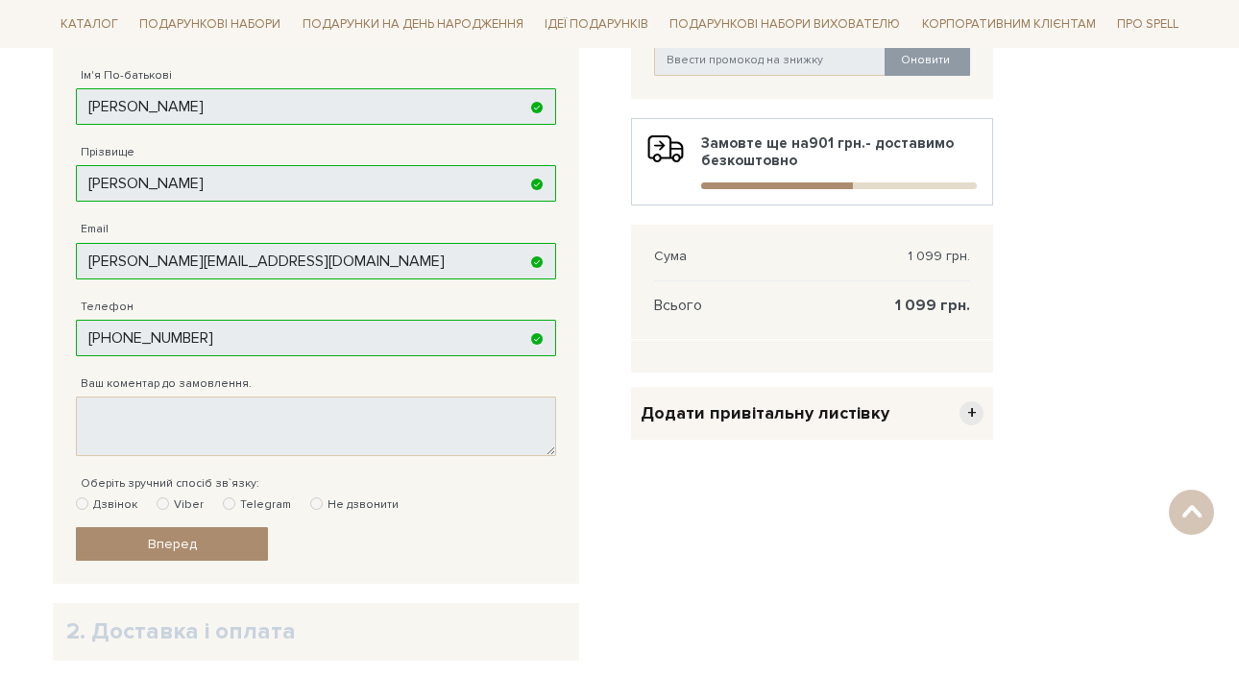
scroll to position [413, 0]
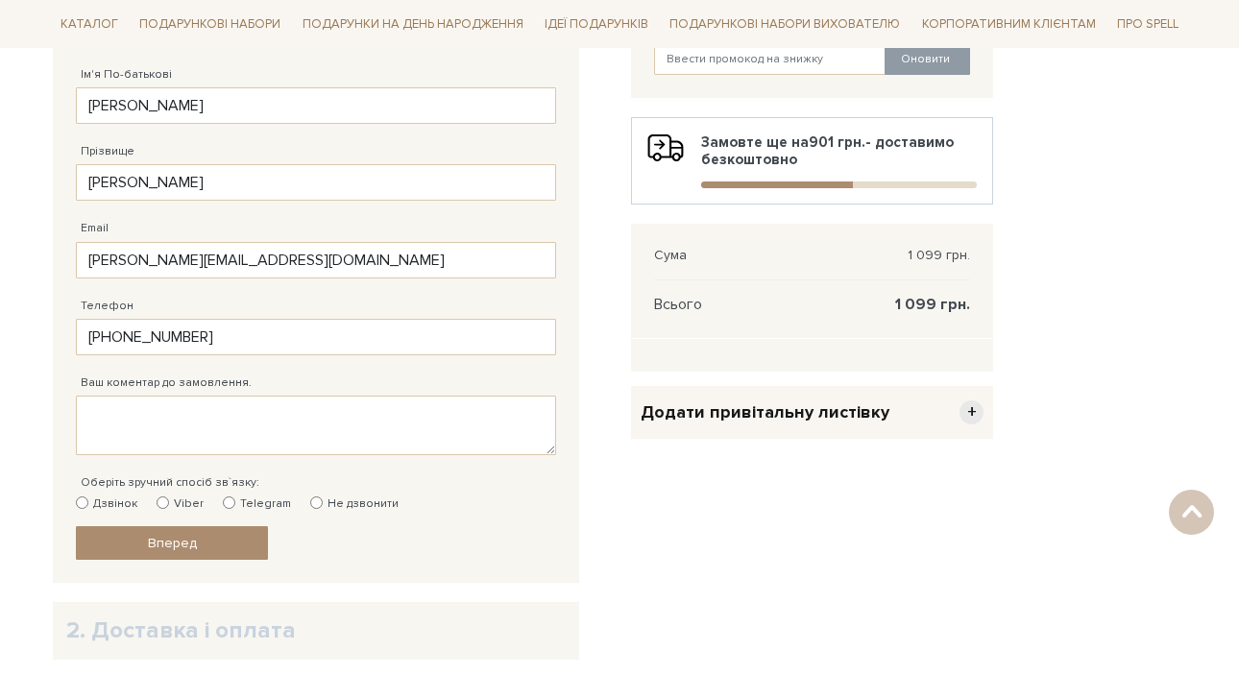
click at [81, 506] on input "Дзвінок" at bounding box center [82, 503] width 12 height 12
radio input "true"
click at [161, 542] on span "Вперед" at bounding box center [172, 543] width 49 height 16
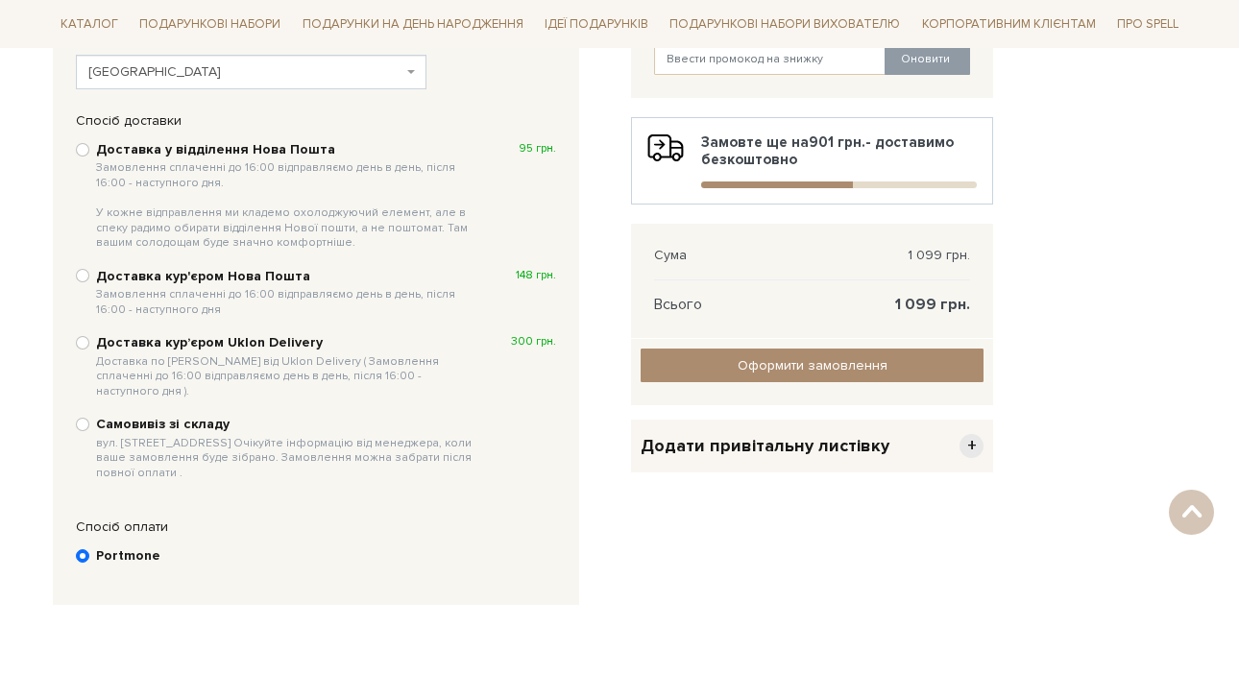
scroll to position [374, 0]
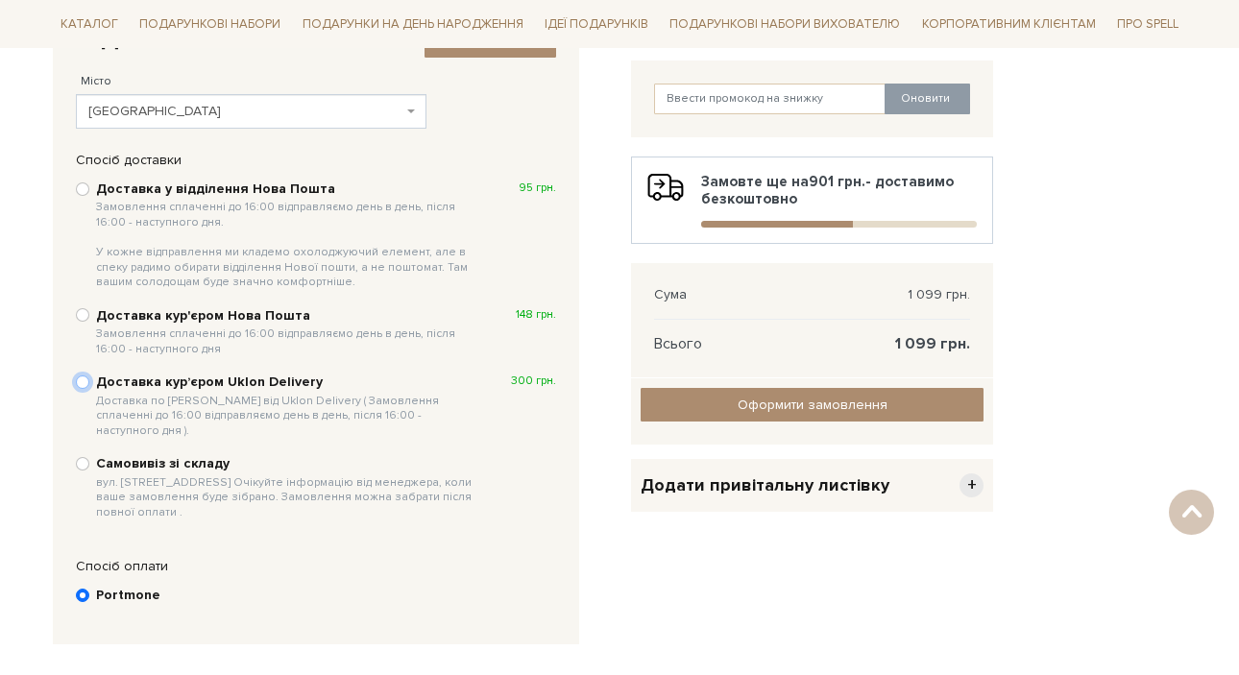
click at [83, 386] on input "Доставка курʼєром Uklon Delivery Доставка по Києву від Uklon Delivery ( Замовле…" at bounding box center [82, 382] width 13 height 13
radio input "true"
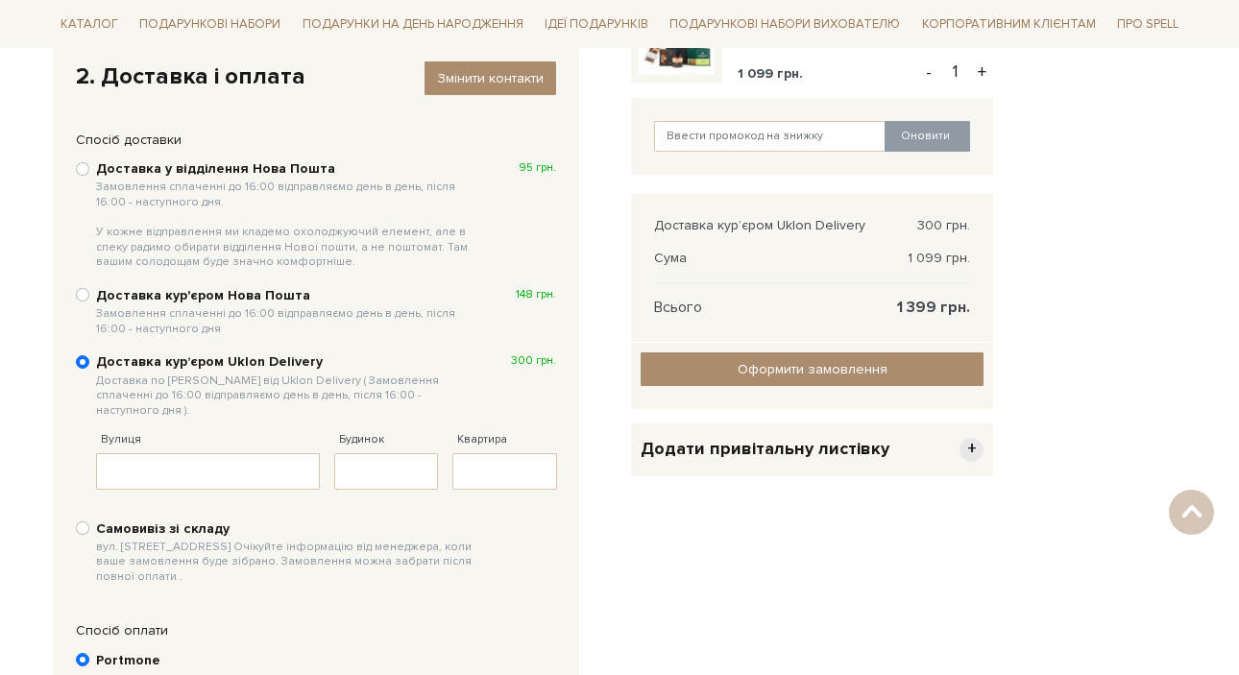
scroll to position [326, 0]
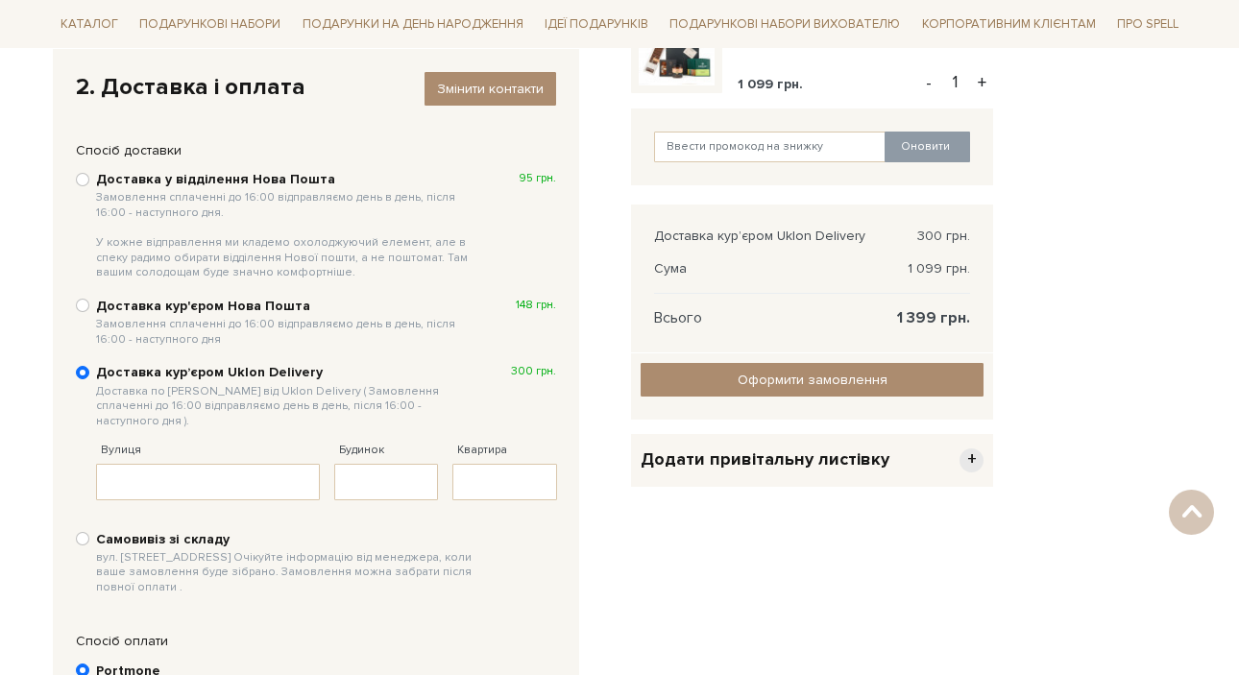
click at [235, 430] on div "Вулиця Заповніть поле!" at bounding box center [208, 461] width 224 height 77
click at [232, 445] on div "Вулиця Заповніть поле!" at bounding box center [208, 461] width 224 height 77
click at [227, 470] on input "Вулиця" at bounding box center [208, 482] width 224 height 37
type input "Луківська"
click at [354, 465] on input "Будинок" at bounding box center [386, 482] width 105 height 37
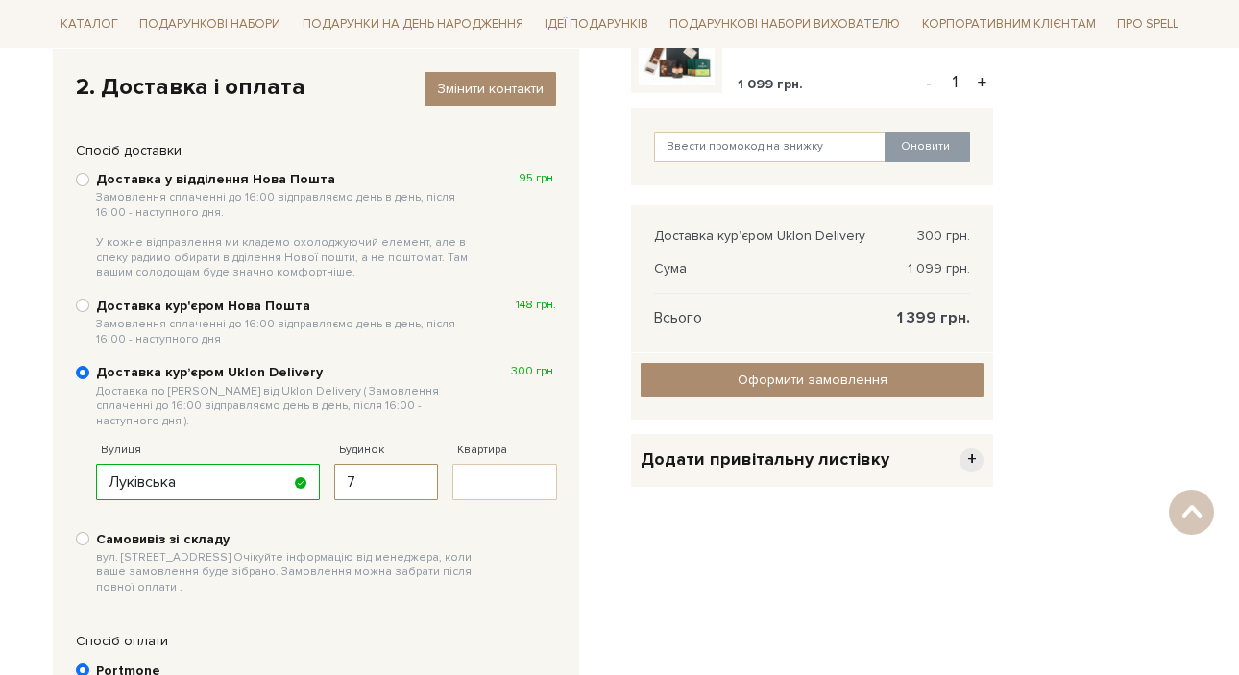
type input "7"
click at [535, 464] on input "Квартира" at bounding box center [504, 482] width 105 height 37
type input "-"
click at [616, 584] on div "Відправити Для себе У подарунок 1. Контактні дані Ім'я По-батькові Анна Олексан…" at bounding box center [330, 394] width 578 height 691
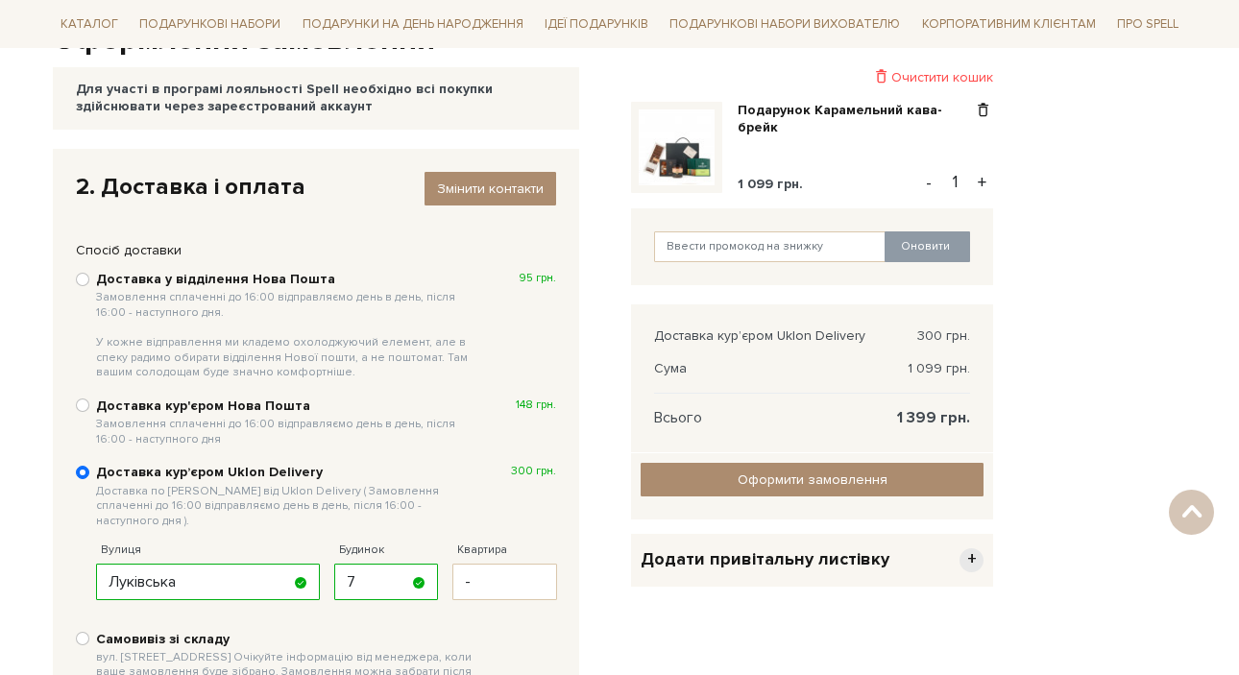
scroll to position [215, 0]
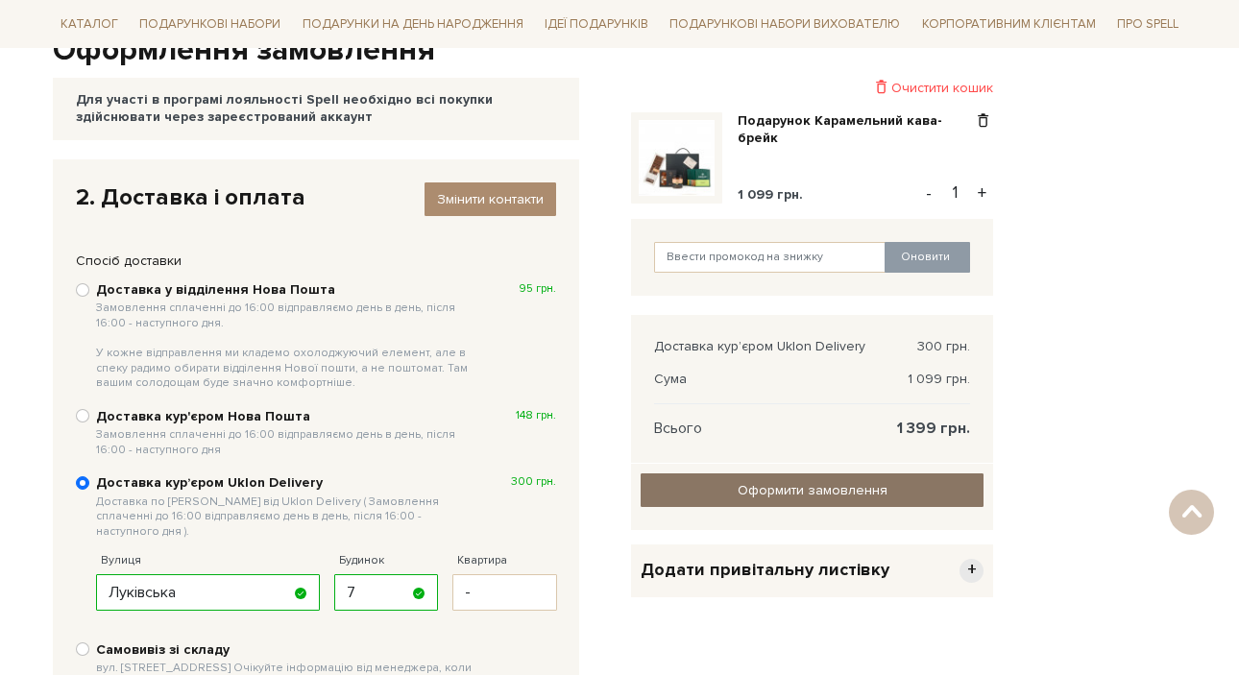
click at [695, 490] on link "Оформити замовлення" at bounding box center [812, 491] width 343 height 34
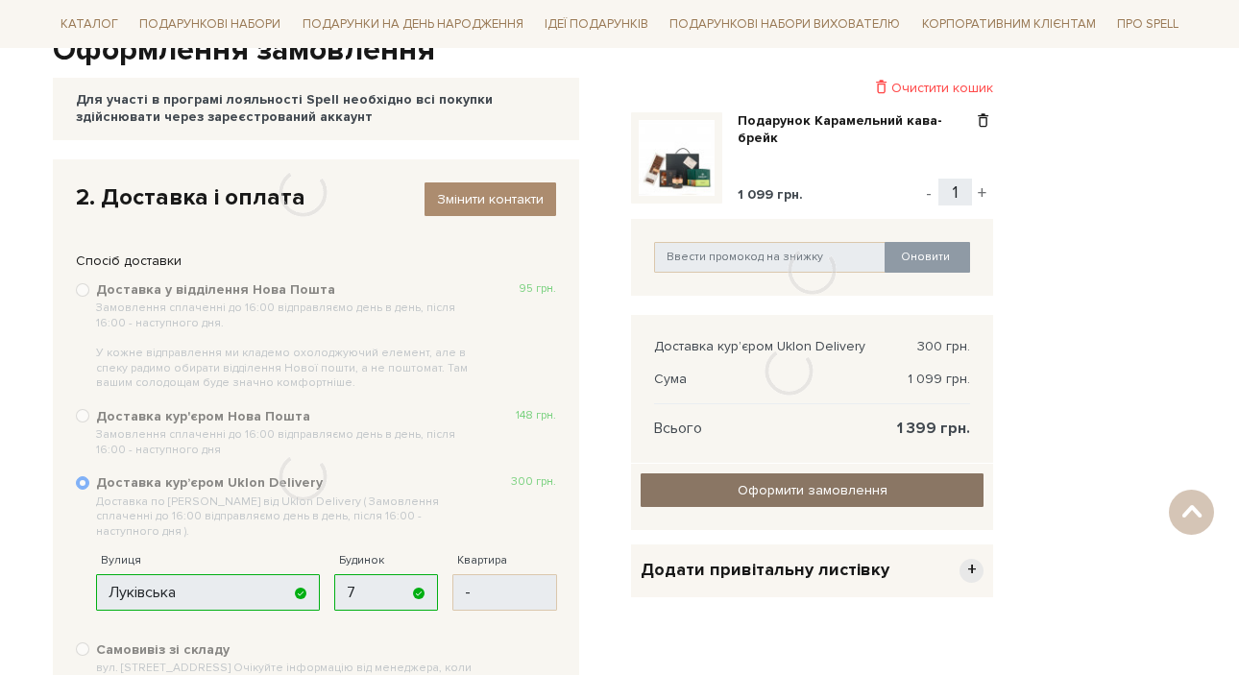
scroll to position [454, 0]
